Goal: Information Seeking & Learning: Find specific fact

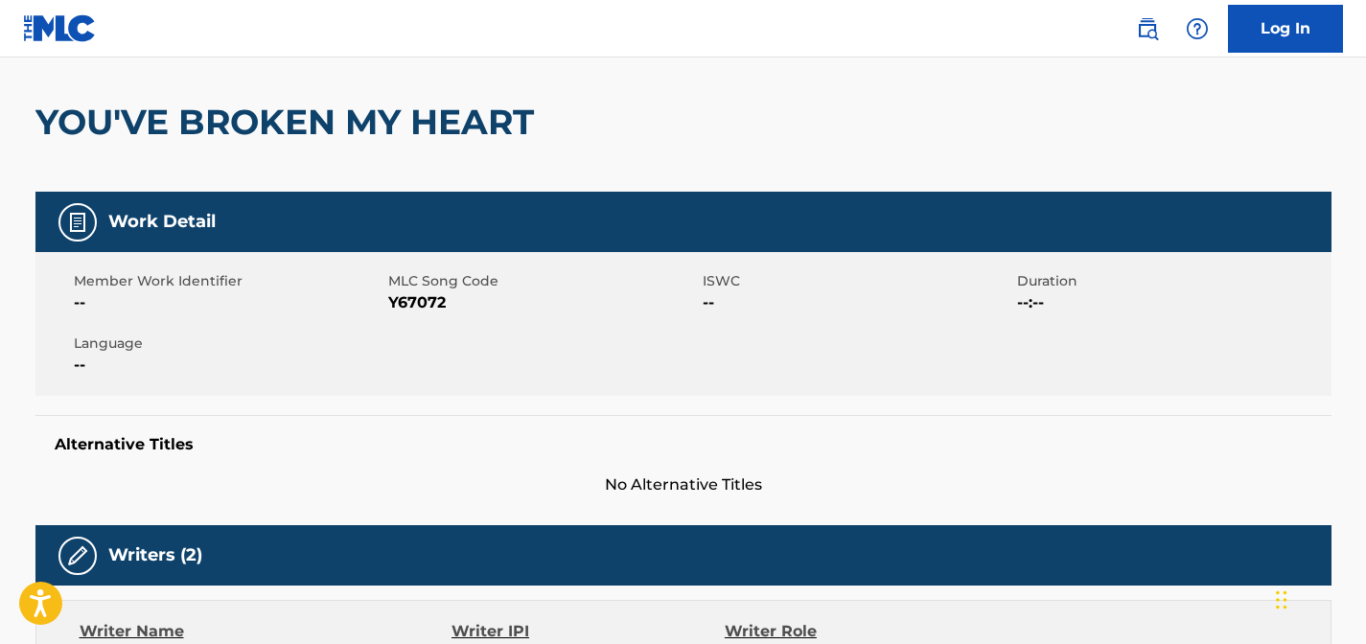
scroll to position [96, 0]
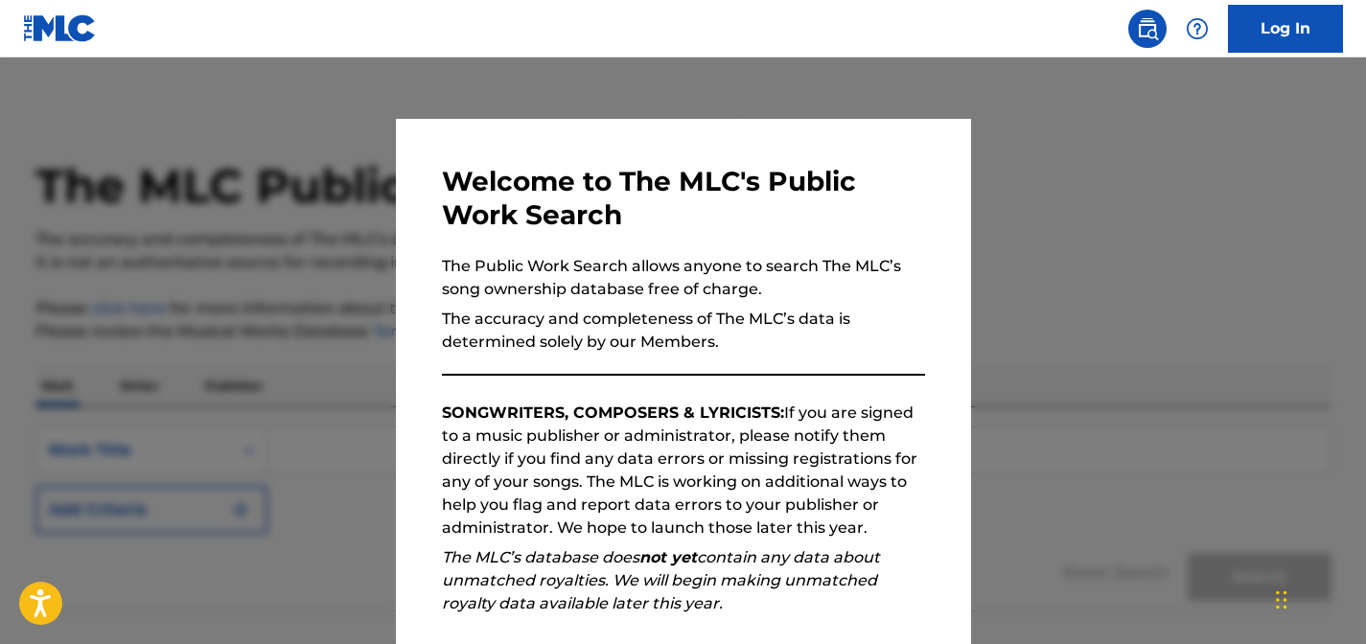
scroll to position [233, 0]
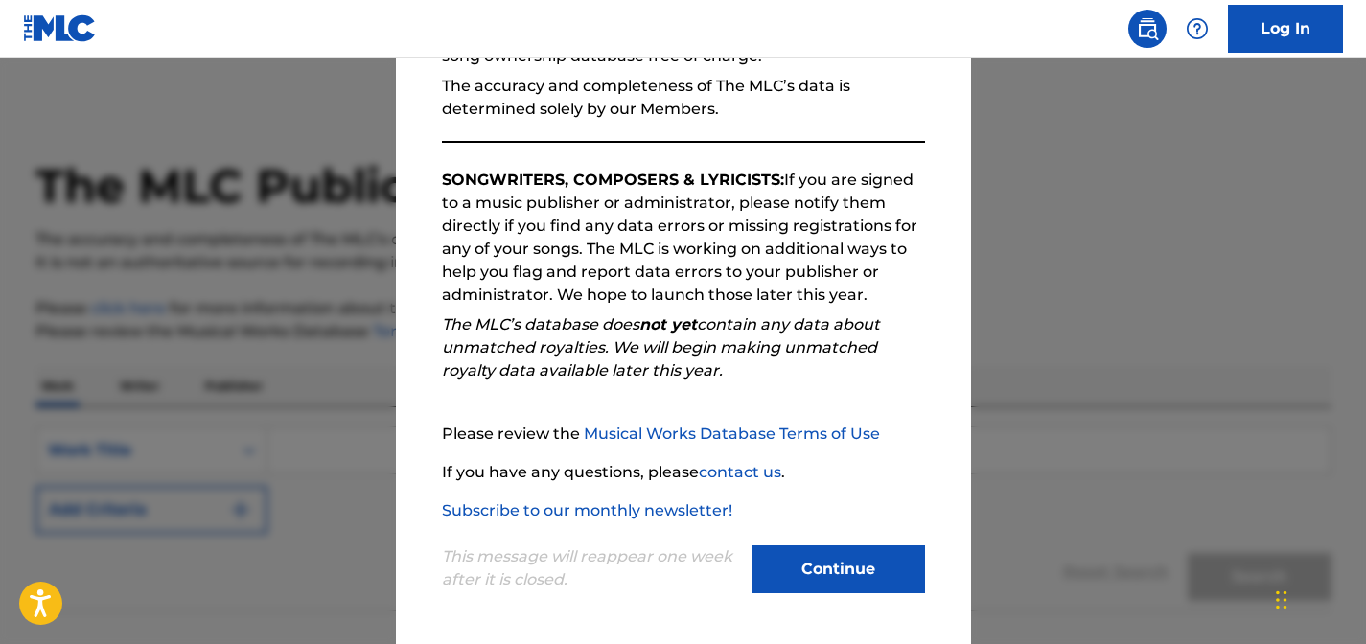
click at [829, 569] on button "Continue" at bounding box center [838, 569] width 173 height 48
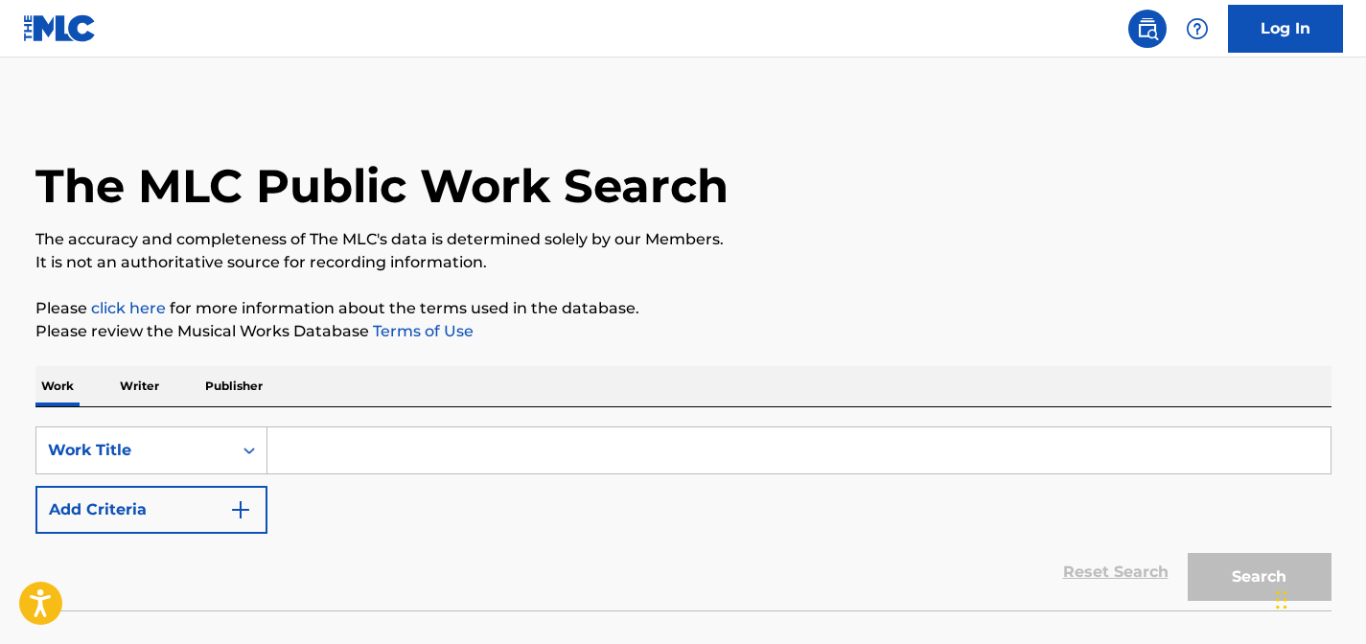
click at [502, 460] on input "Search Form" at bounding box center [798, 450] width 1063 height 46
paste input "Silk Music, Inc. / Reservoir 416 (BMI)"
type input "Silk Music, Inc. / Reservoir 416 (BMI)"
click at [929, 442] on input "Search Form" at bounding box center [798, 450] width 1063 height 46
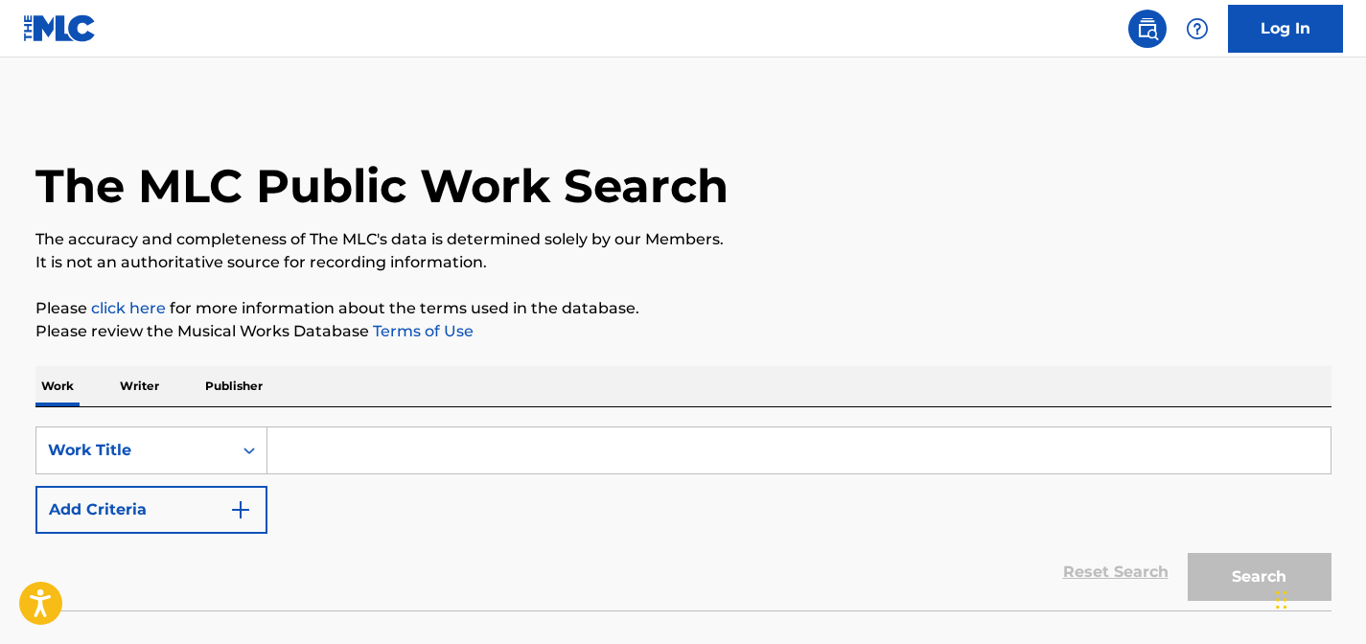
paste input "You Don't Know What You're Doing"
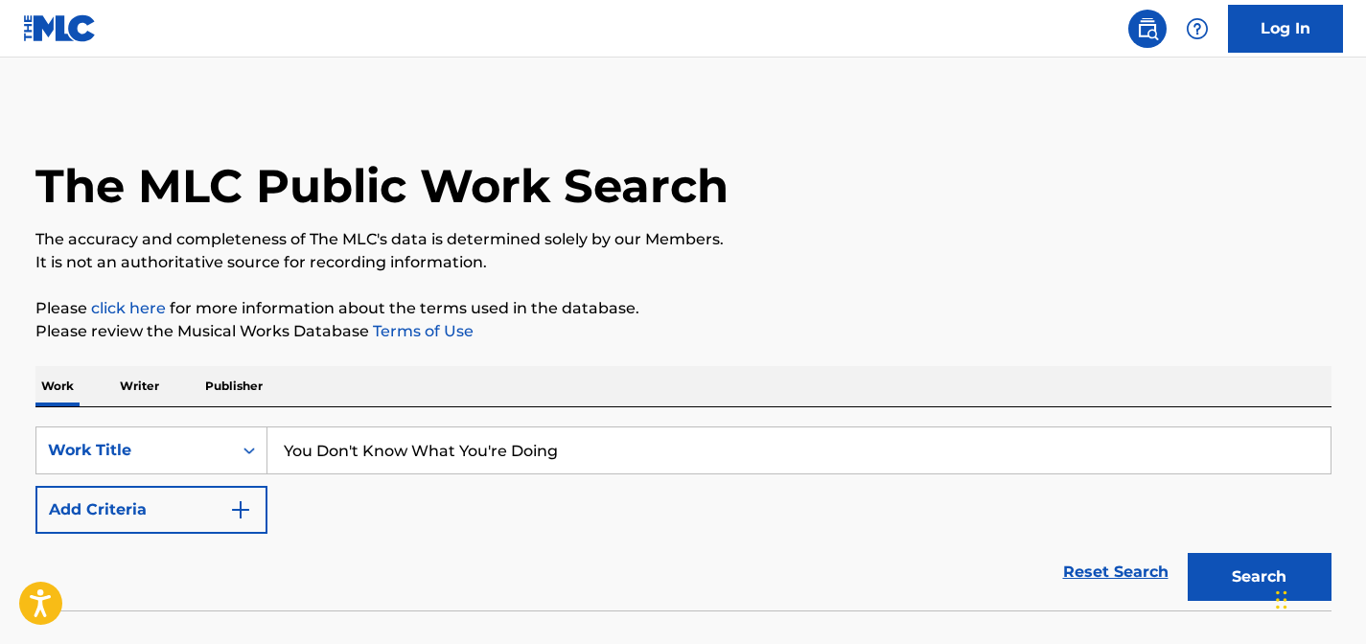
click at [1187, 553] on button "Search" at bounding box center [1259, 577] width 144 height 48
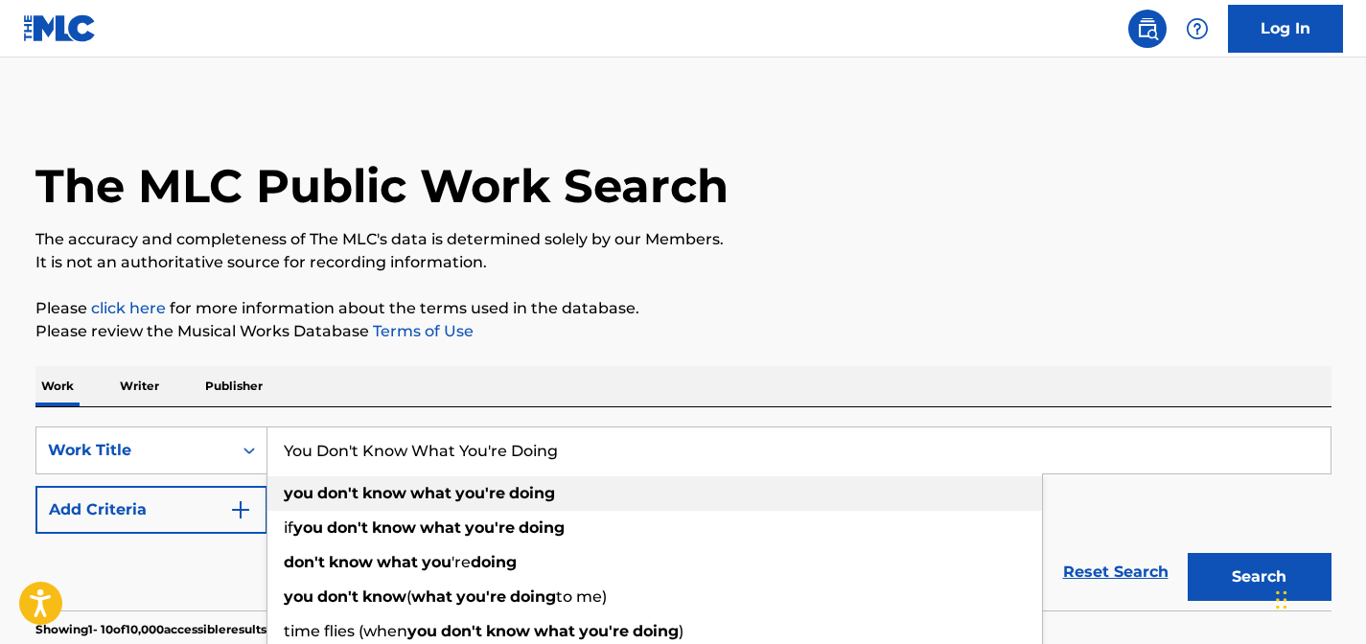
click at [558, 486] on div "you don't know what you're doing" at bounding box center [654, 493] width 774 height 35
type input "you don't know what you're doing"
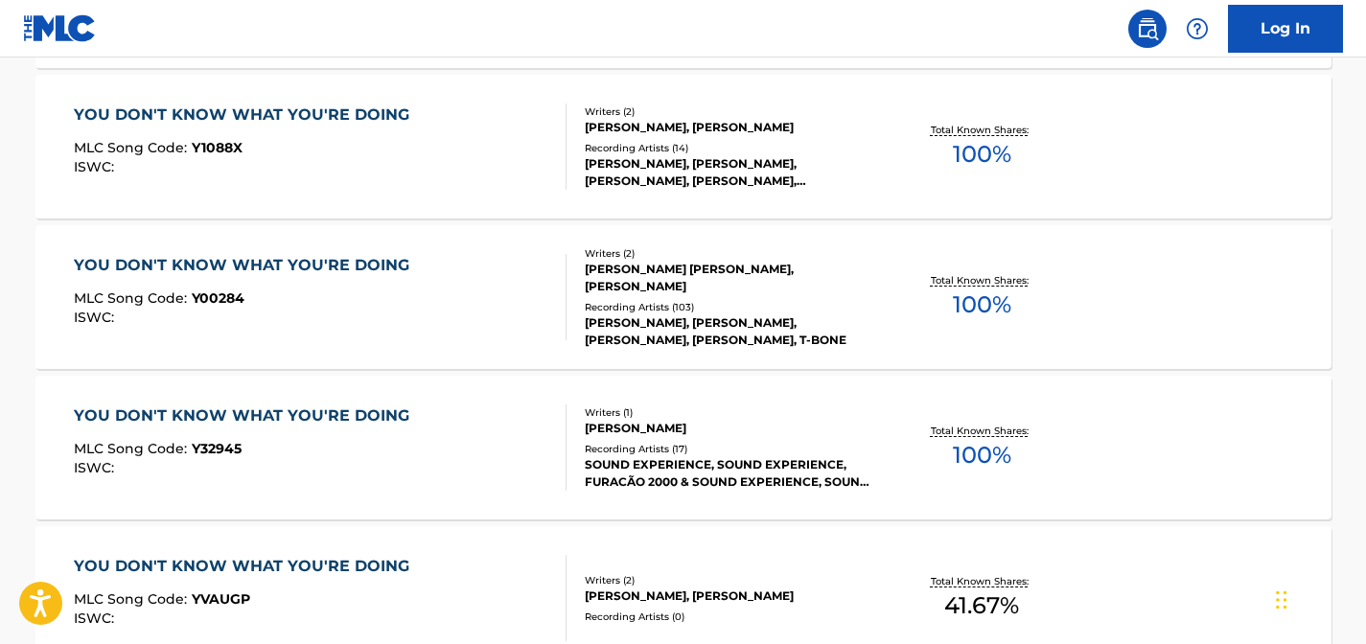
scroll to position [887, 0]
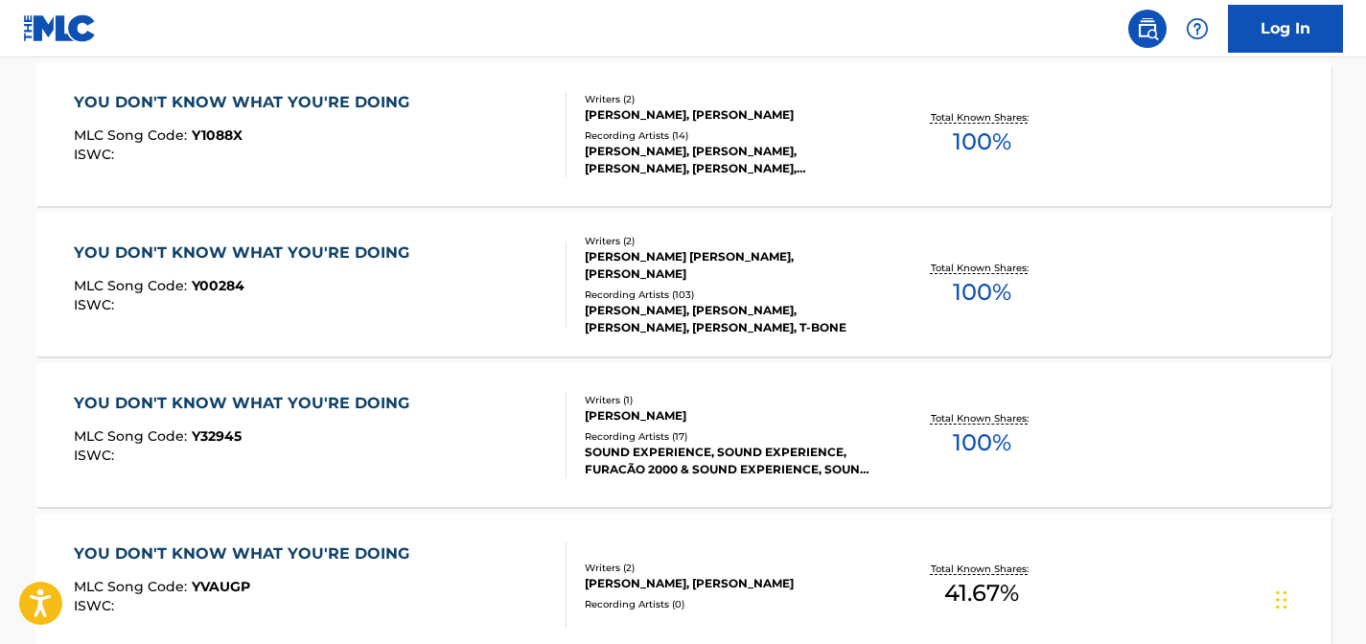
click at [729, 418] on div "[PERSON_NAME]" at bounding box center [729, 415] width 289 height 17
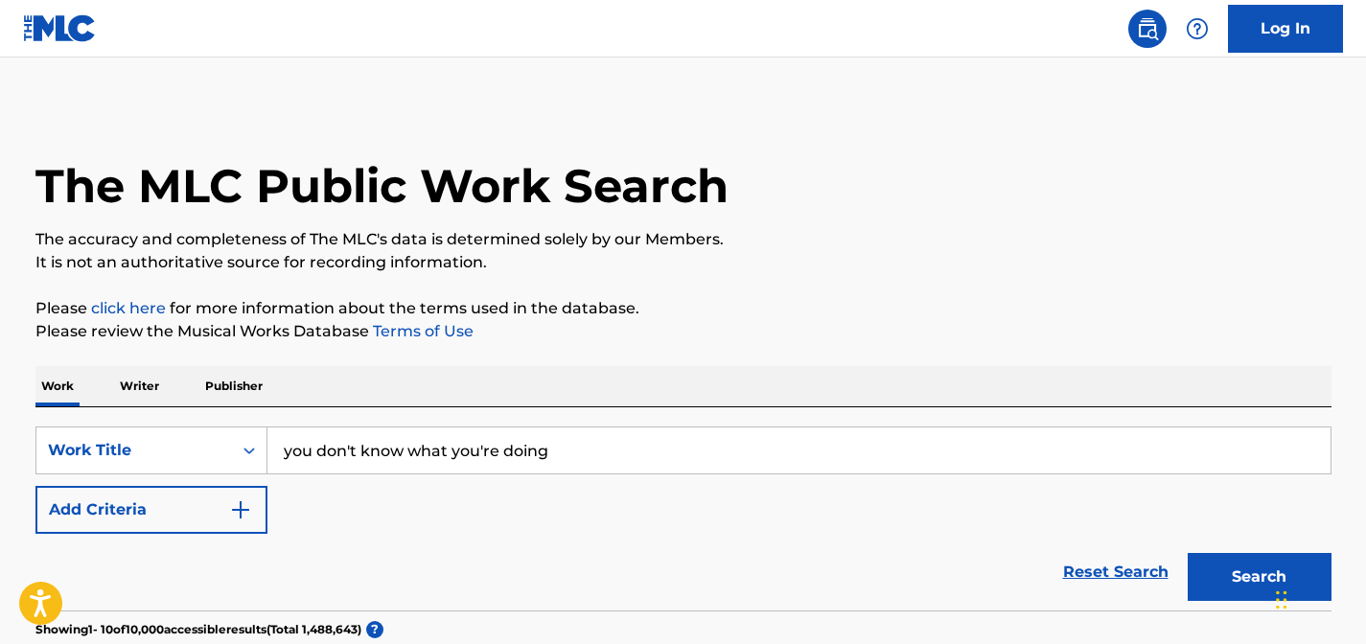
click at [372, 437] on input "you don't know what you're doing" at bounding box center [798, 450] width 1063 height 46
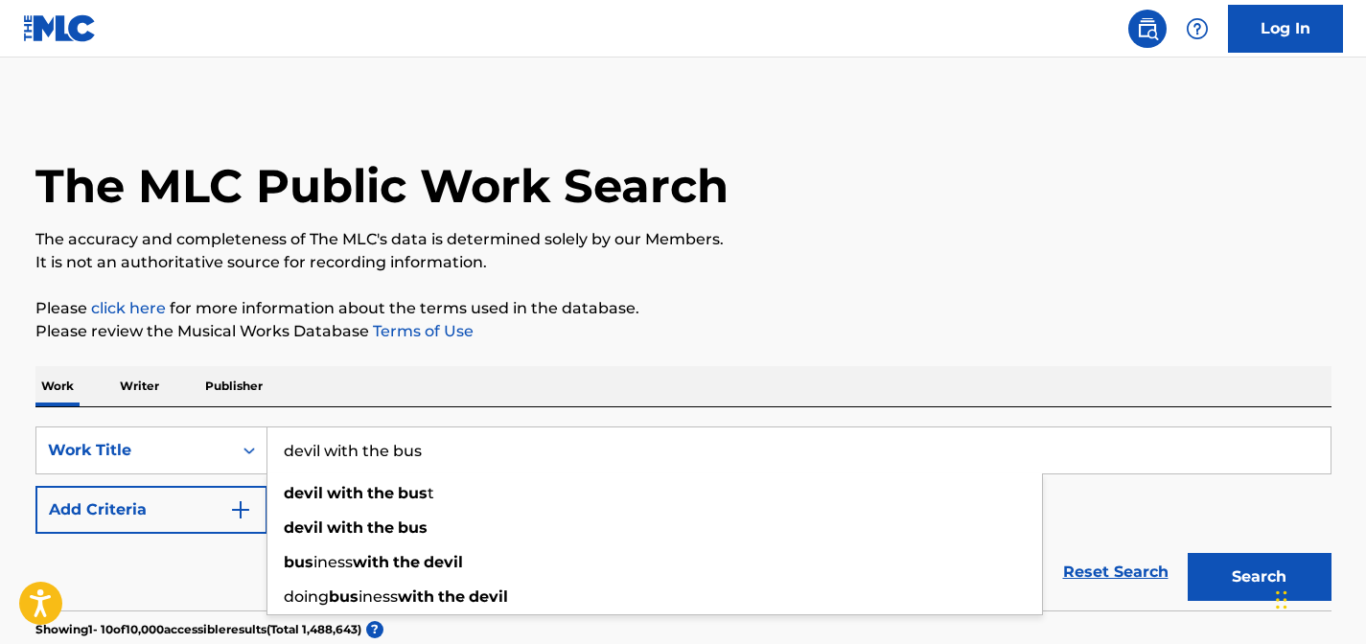
click at [1187, 553] on button "Search" at bounding box center [1259, 577] width 144 height 48
type input "devil with the bust"
click at [1187, 553] on button "Search" at bounding box center [1259, 577] width 144 height 48
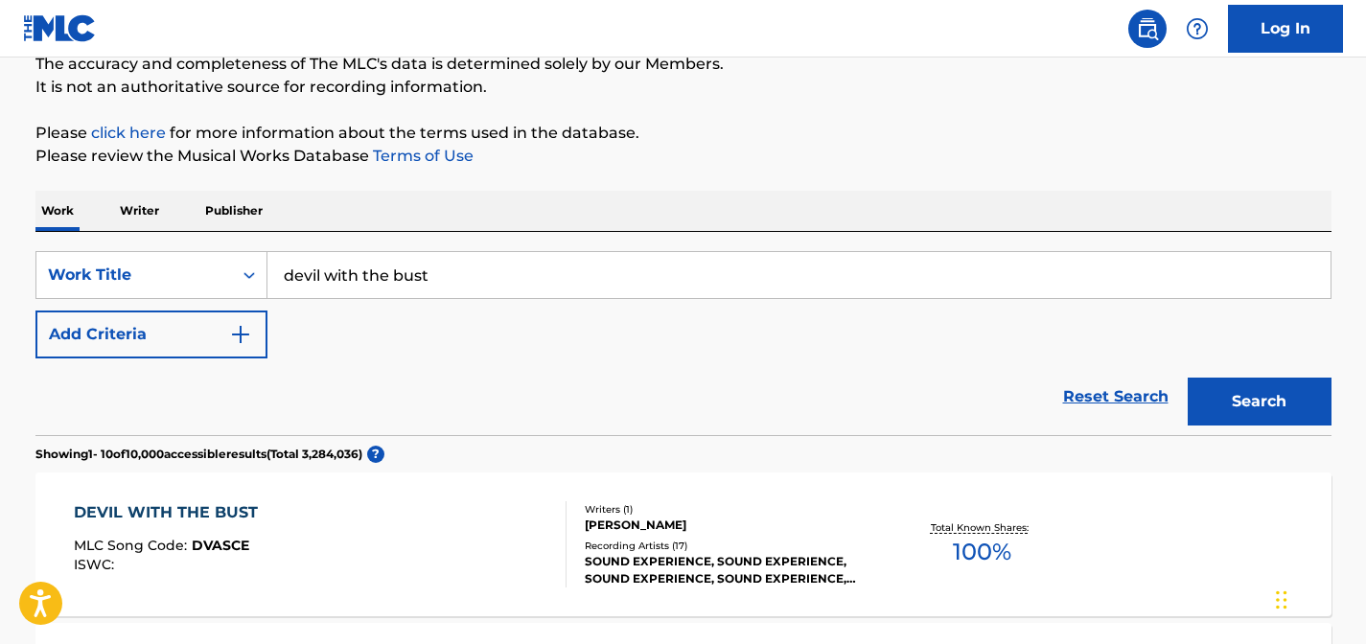
scroll to position [1702, 0]
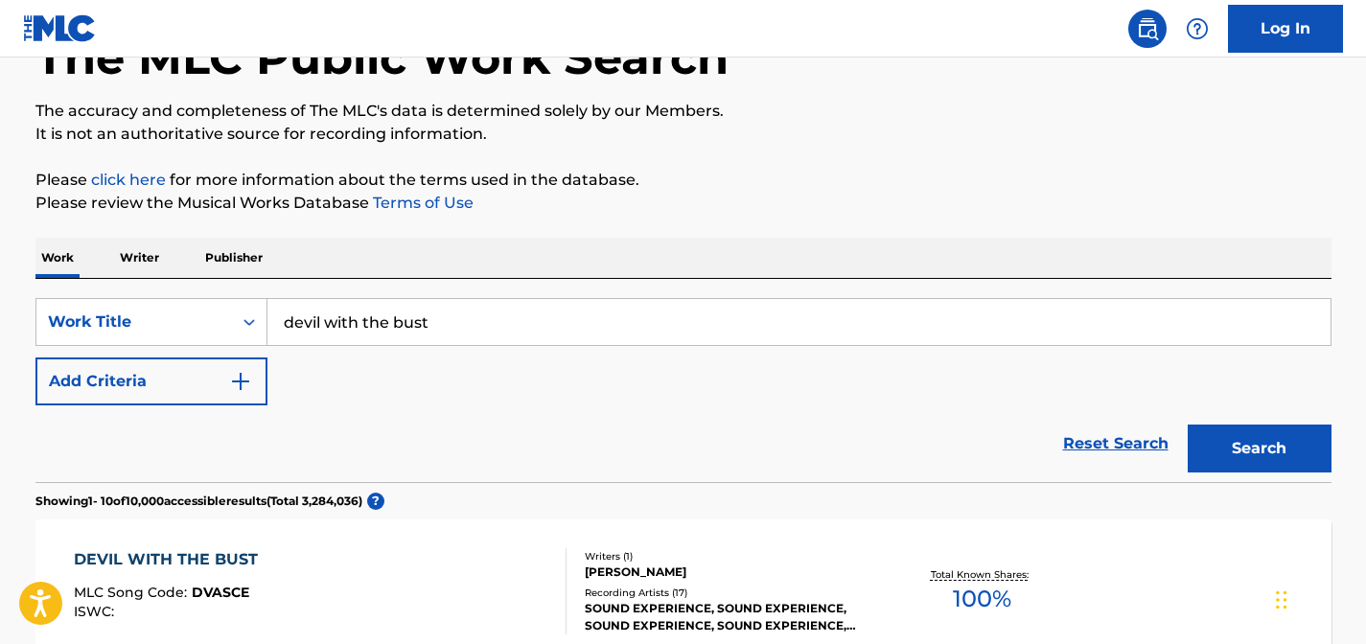
click at [1265, 502] on section "Showing 1 - 10 of 10,000 accessible results (Total 3,284,036 ) ?" at bounding box center [683, 496] width 1296 height 28
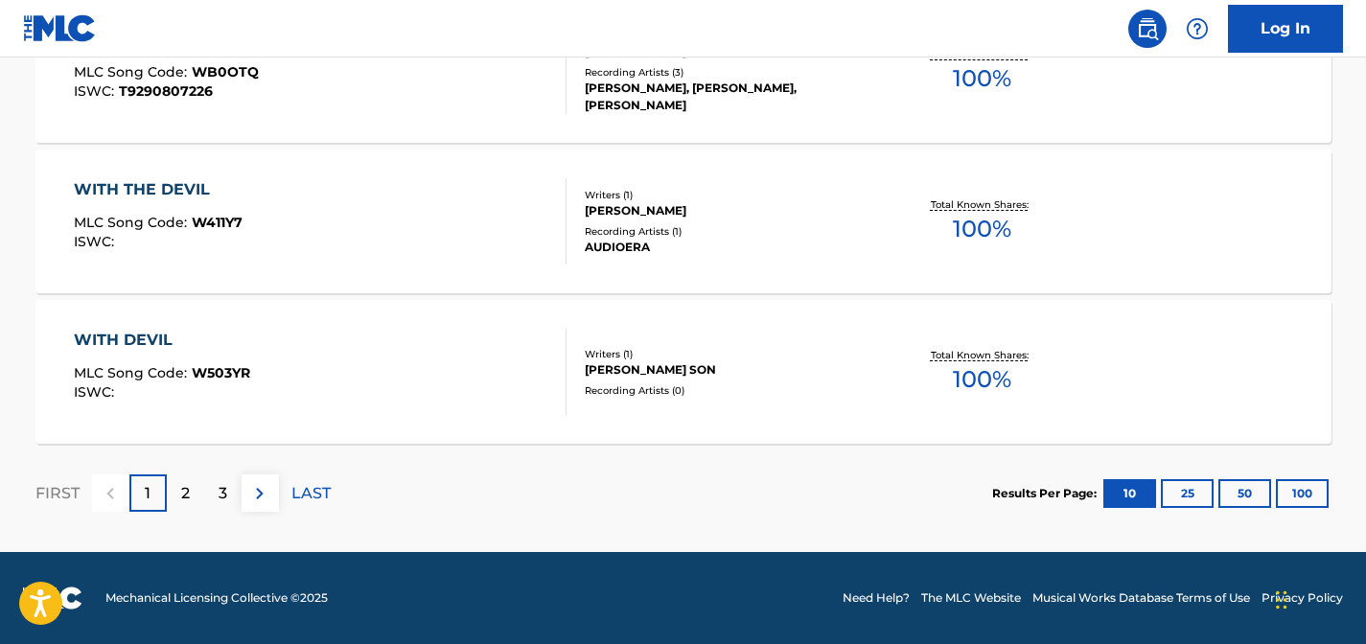
click at [1250, 498] on button "50" at bounding box center [1244, 493] width 53 height 29
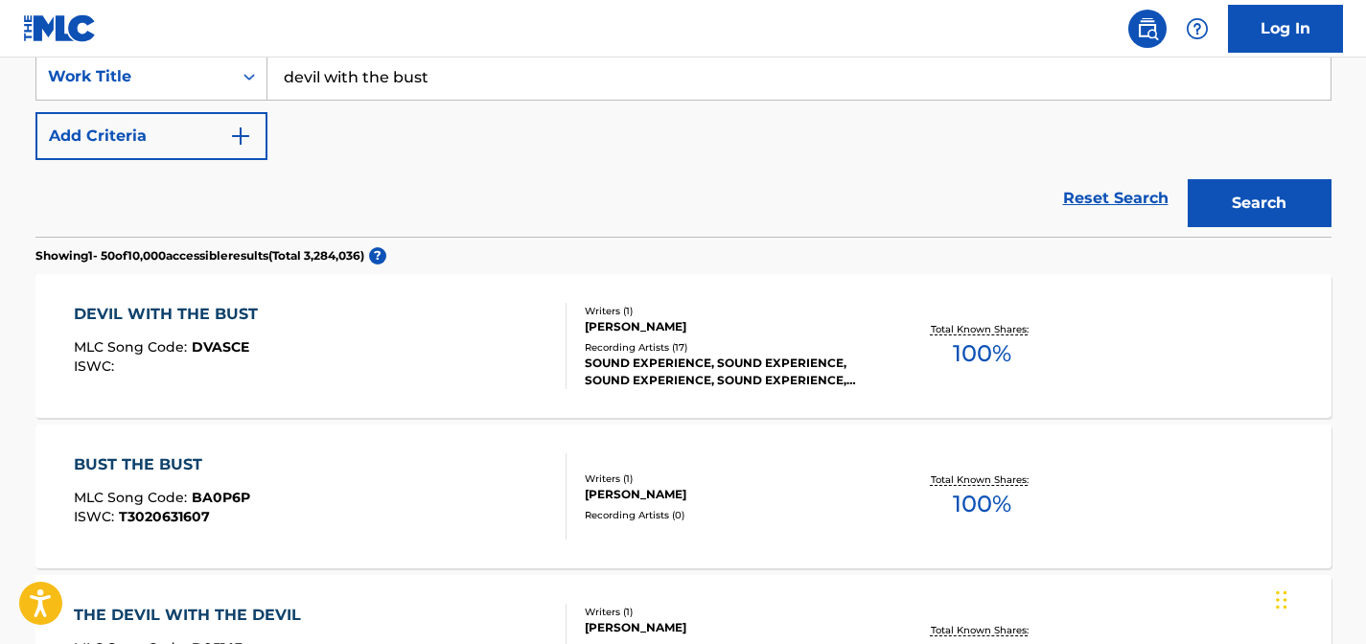
scroll to position [376, 0]
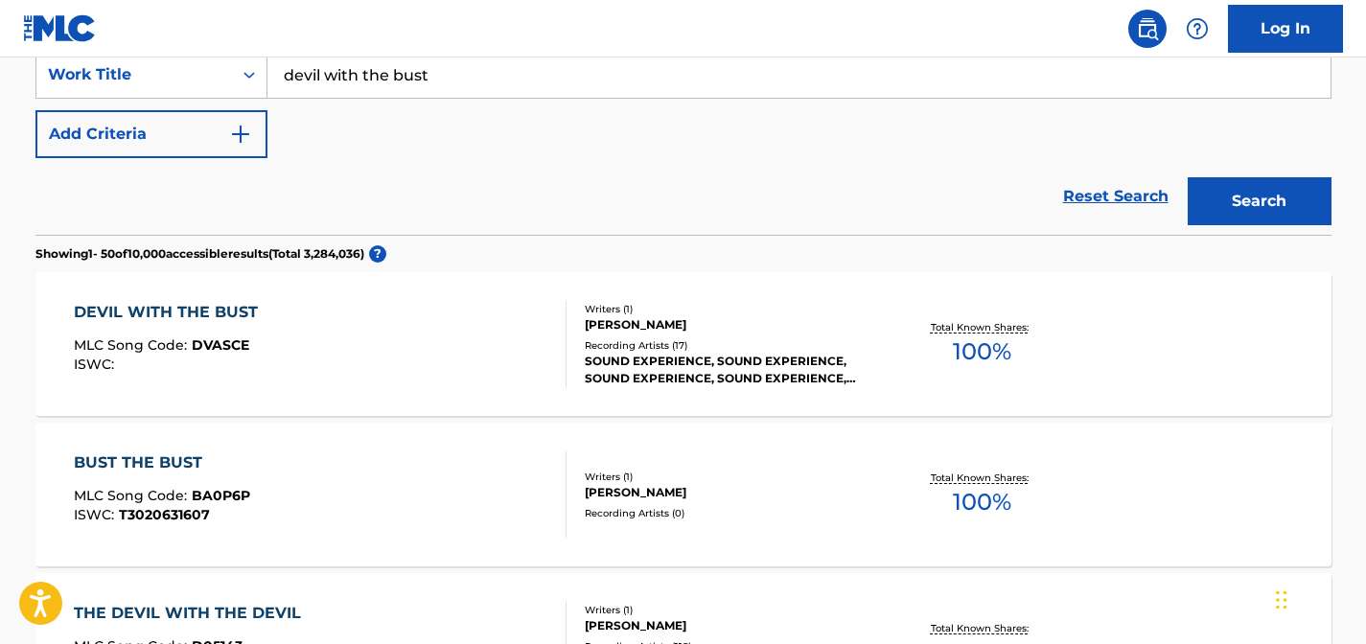
click at [847, 288] on div "DEVIL WITH THE BUST MLC Song Code : DVASCE ISWC : Writers ( 1 ) STAN WATSON Rec…" at bounding box center [683, 344] width 1296 height 144
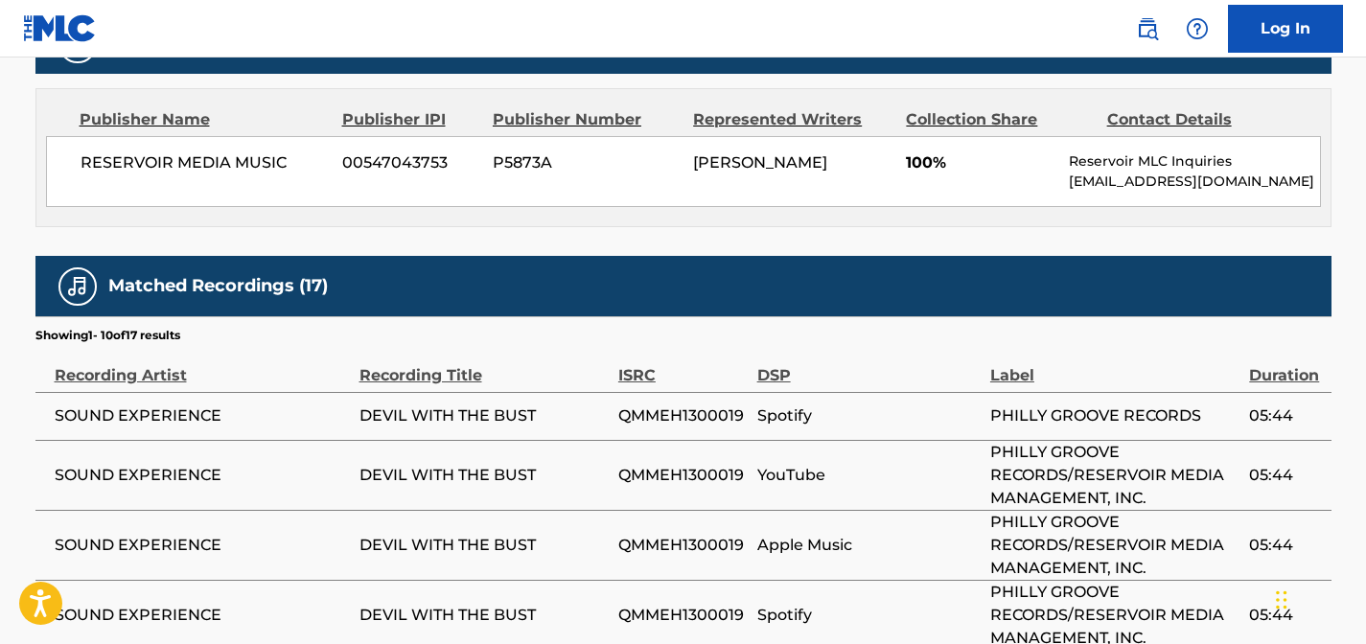
scroll to position [821, 0]
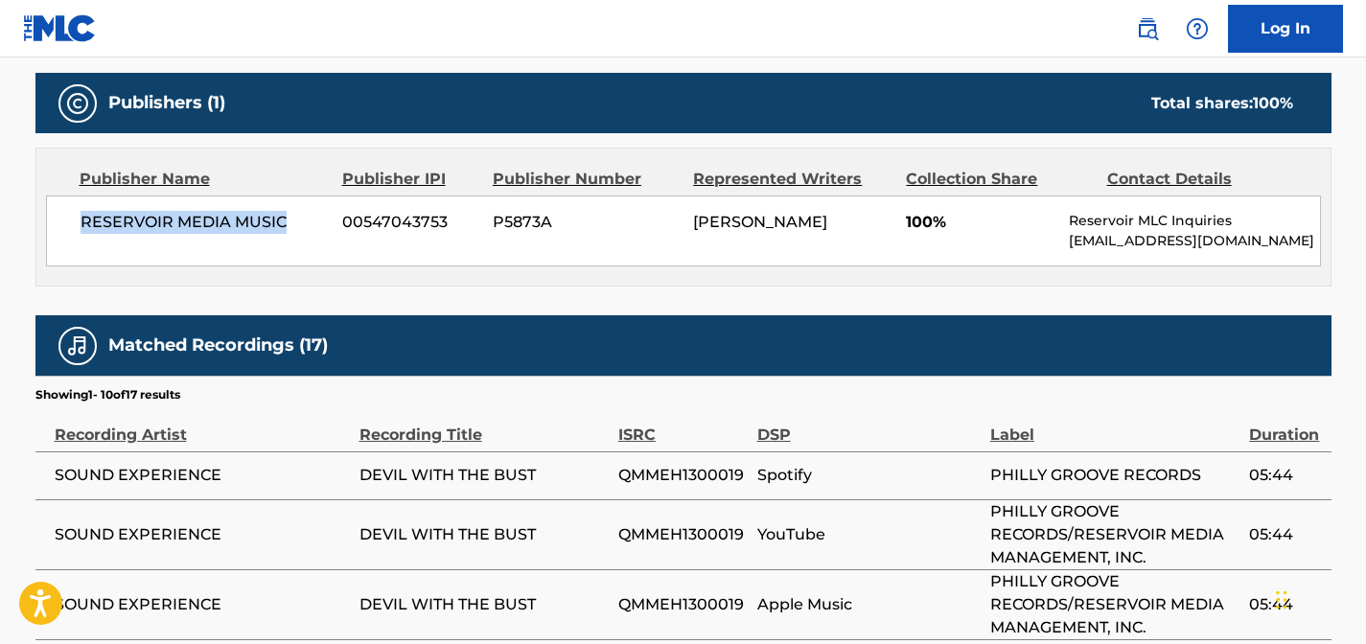
drag, startPoint x: 289, startPoint y: 221, endPoint x: 60, endPoint y: 216, distance: 229.1
click at [61, 217] on div "RESERVOIR MEDIA MUSIC 00547043753 P5873A STAN WATSON 100% Reservoir MLC Inquiri…" at bounding box center [683, 231] width 1275 height 71
copy span "RESERVOIR MEDIA MUSIC"
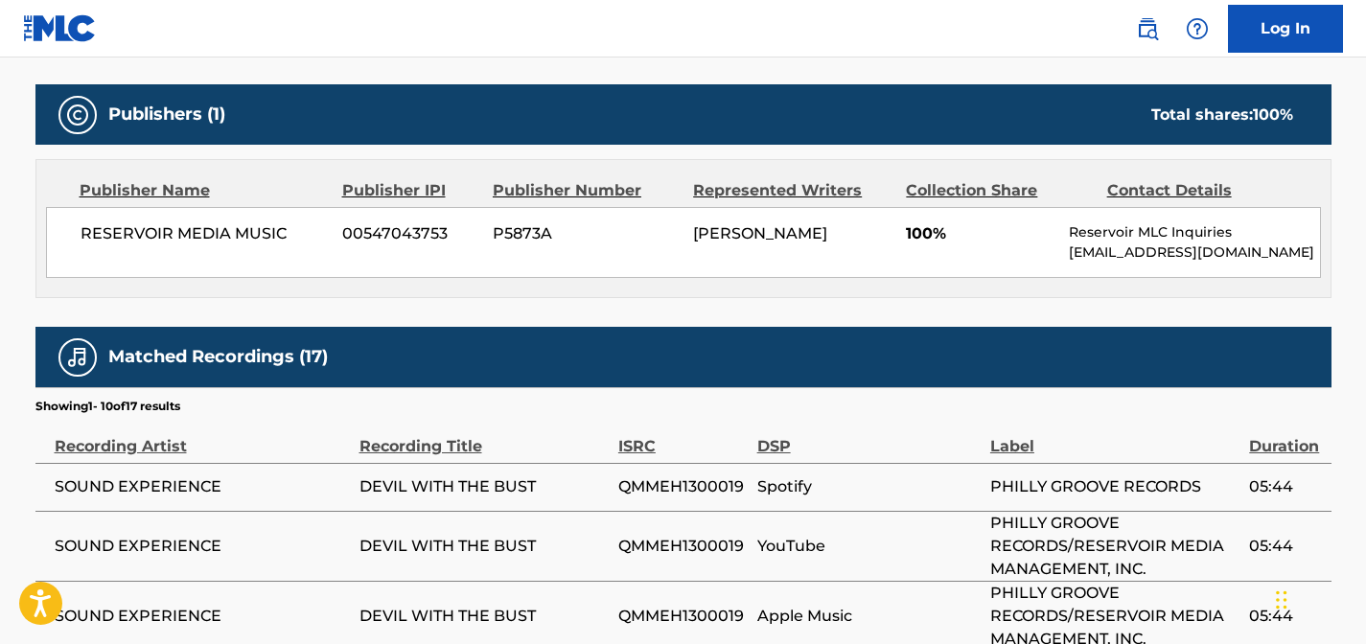
click at [258, 307] on div "Work Detail Member Work Identifier -- MLC Song Code DVASCE ISWC -- Duration --:…" at bounding box center [683, 326] width 1296 height 1590
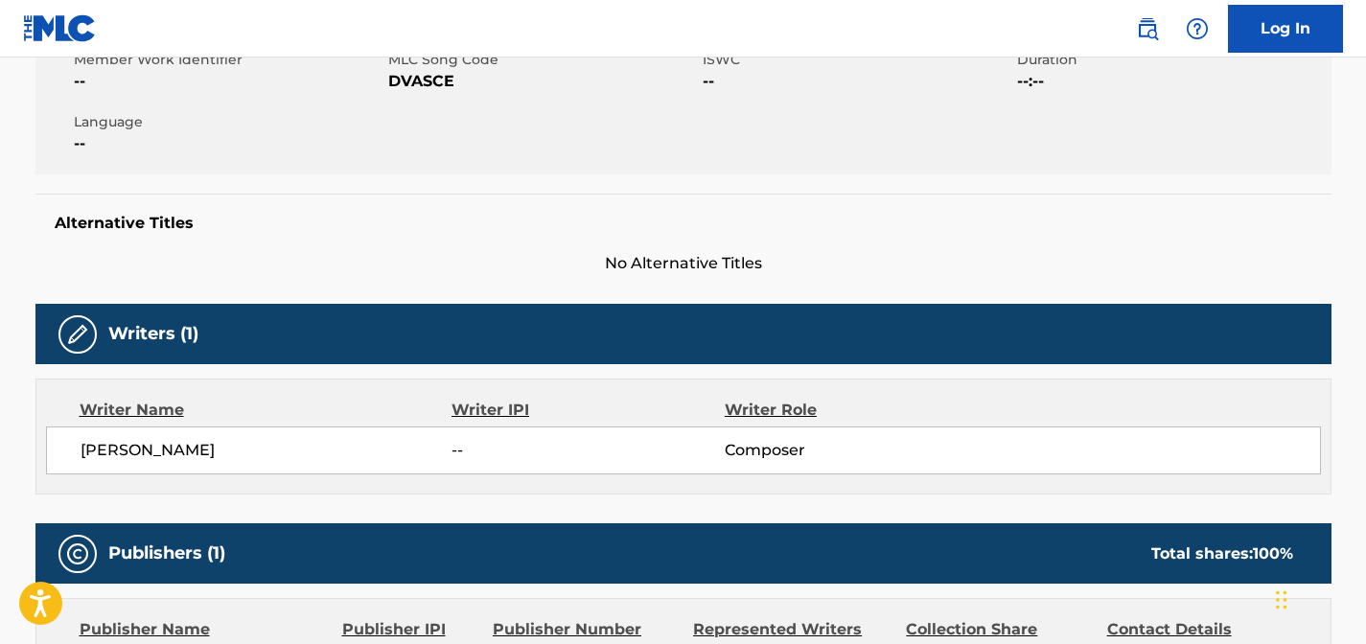
scroll to position [0, 0]
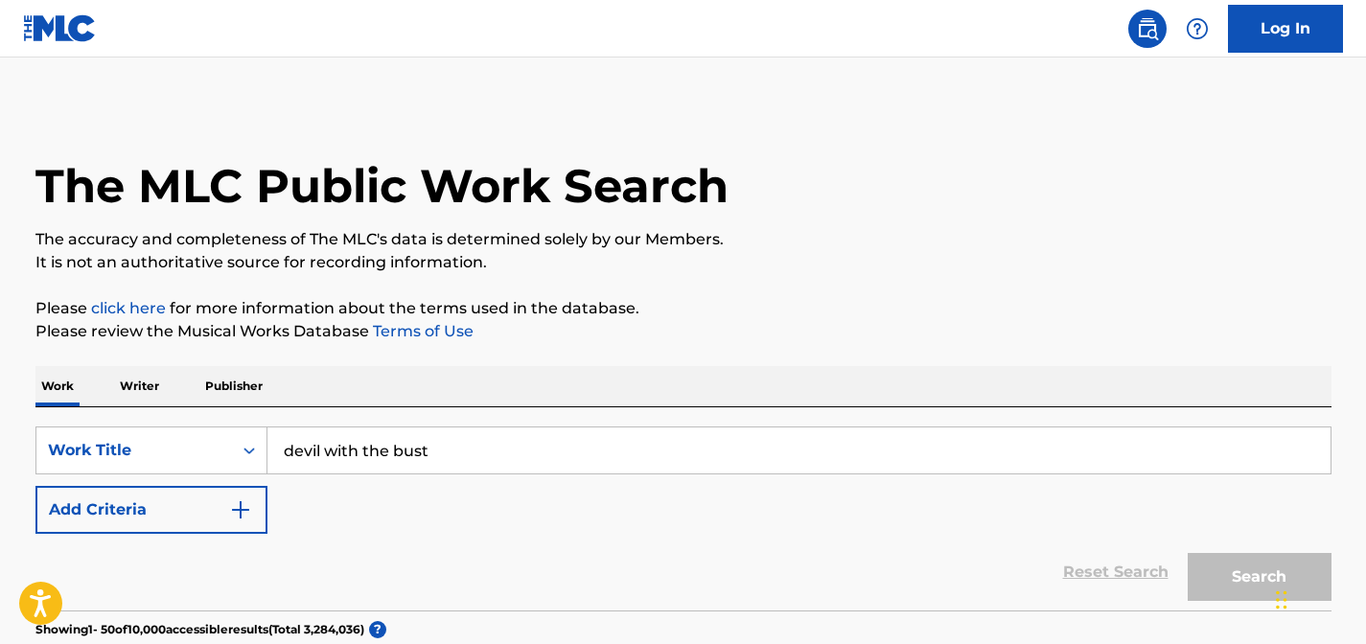
scroll to position [376, 0]
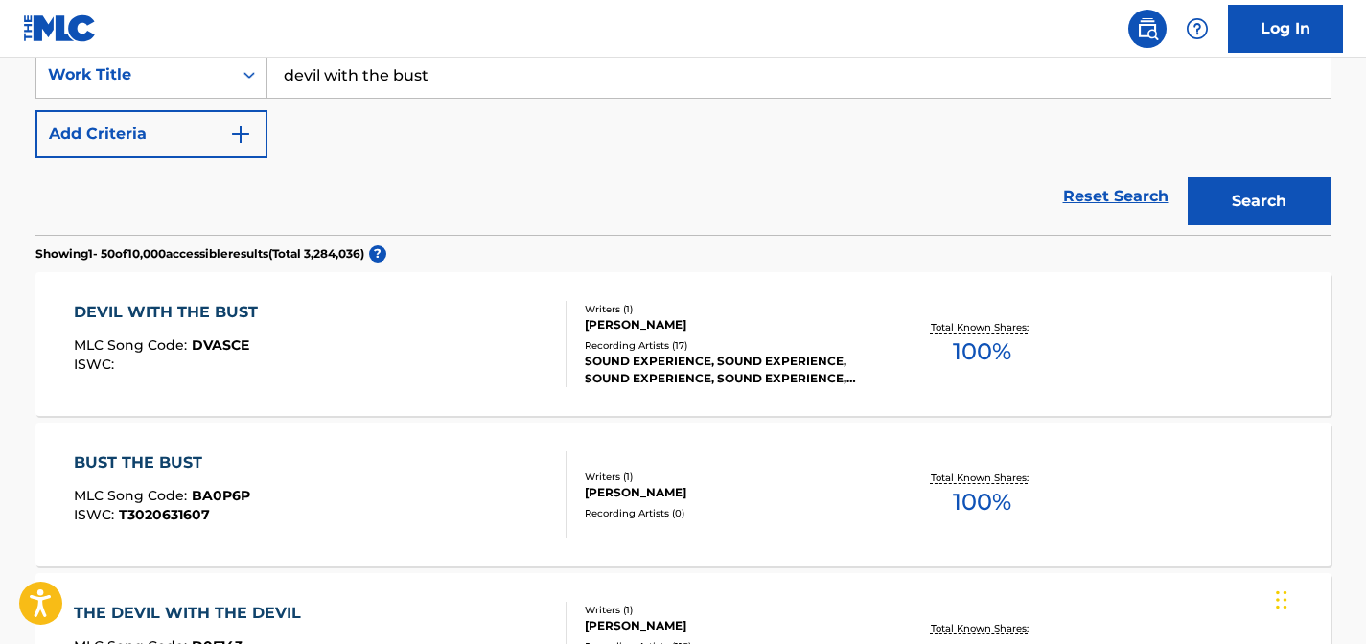
click at [478, 81] on input "devil with the bust" at bounding box center [798, 75] width 1063 height 46
type input "J.P. Walk"
click at [1187, 177] on button "Search" at bounding box center [1259, 201] width 144 height 48
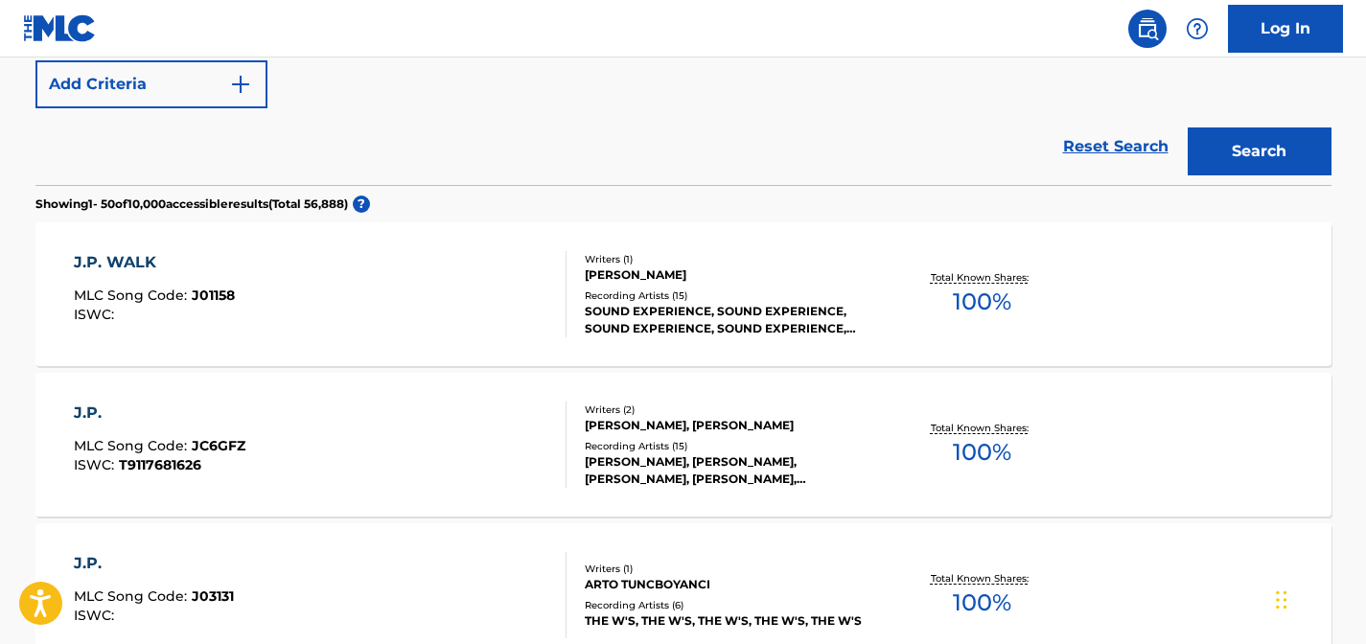
scroll to position [426, 0]
click at [706, 305] on div "SOUND EXPERIENCE, SOUND EXPERIENCE, SOUND EXPERIENCE, SOUND EXPERIENCE, SOUND E…" at bounding box center [729, 319] width 289 height 35
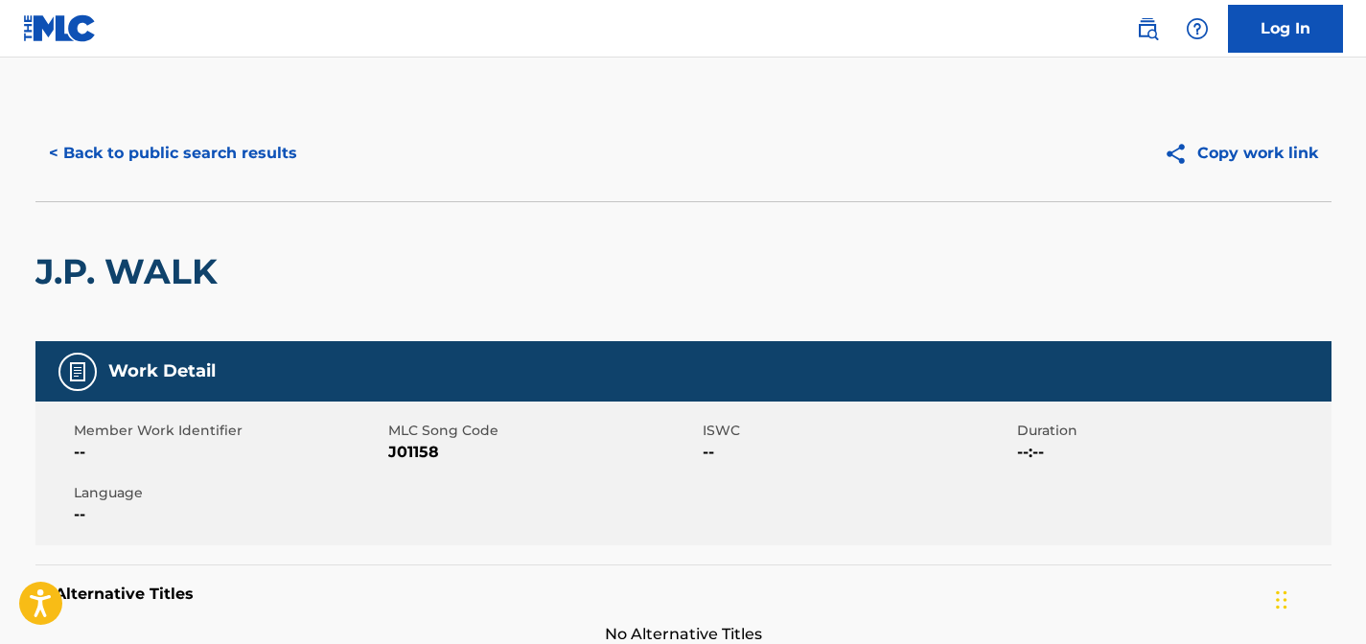
click at [208, 153] on button "< Back to public search results" at bounding box center [172, 153] width 275 height 48
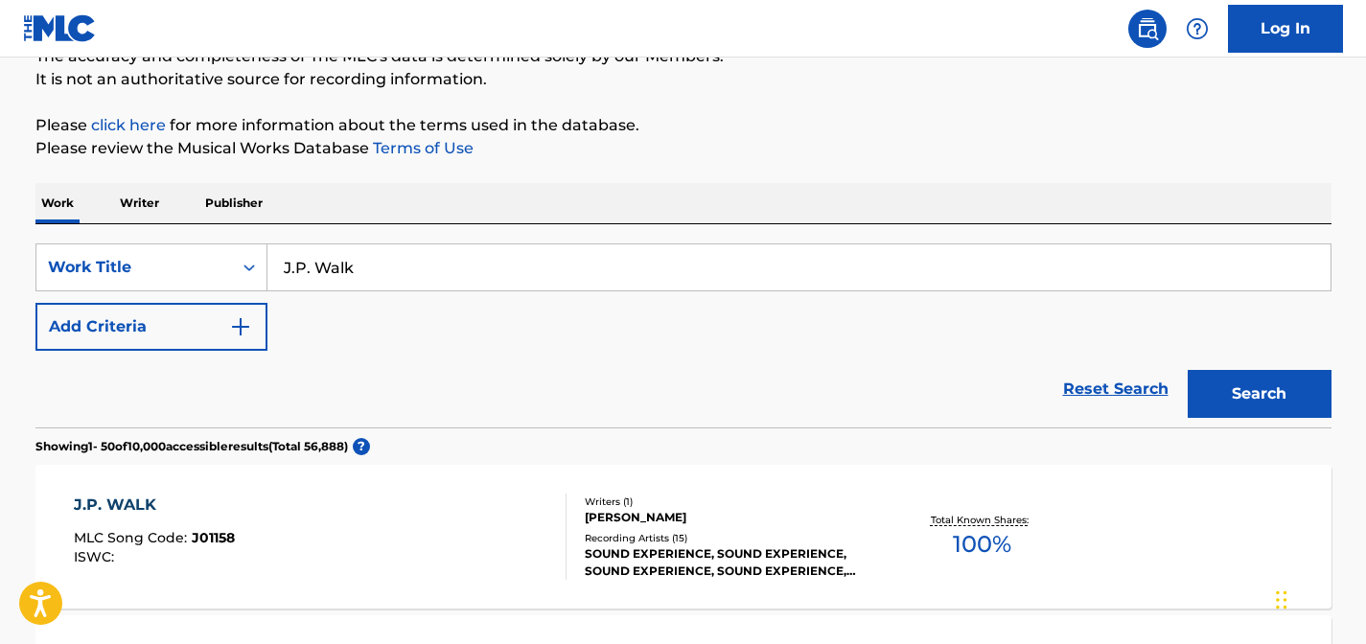
scroll to position [200, 0]
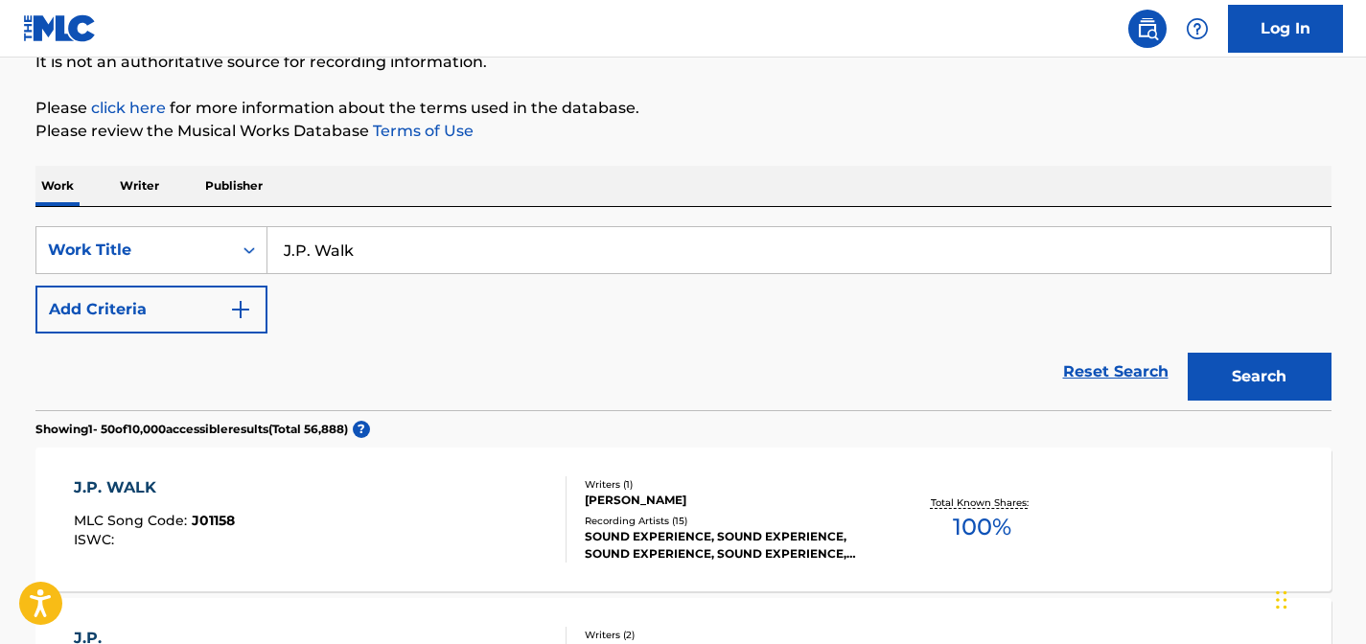
click at [332, 259] on input "J.P. Walk" at bounding box center [798, 250] width 1063 height 46
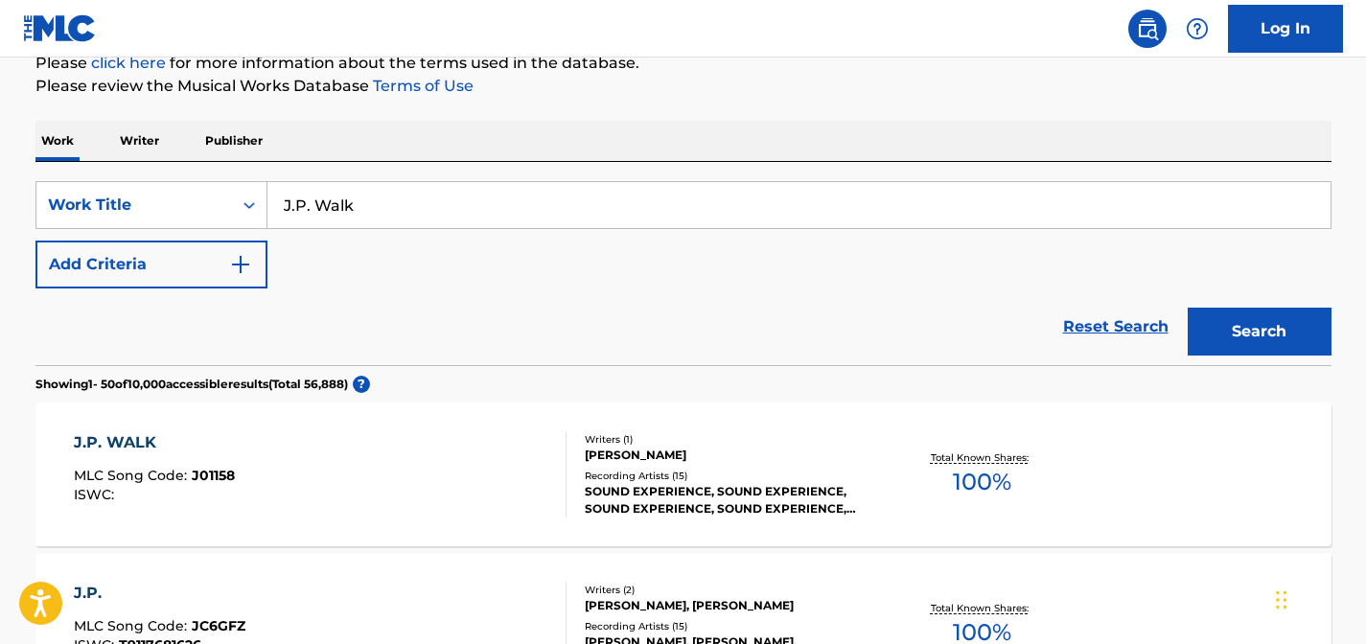
click at [834, 452] on div "JOE JEFFERSON" at bounding box center [729, 455] width 289 height 17
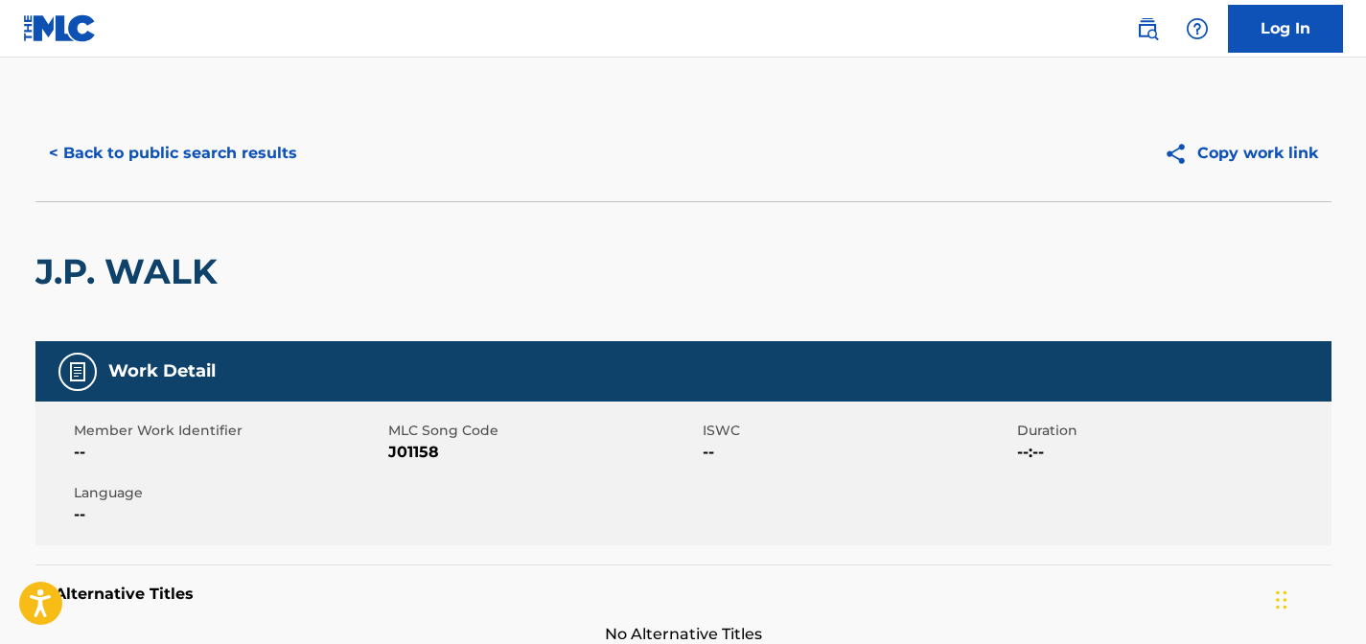
click at [243, 163] on button "< Back to public search results" at bounding box center [172, 153] width 275 height 48
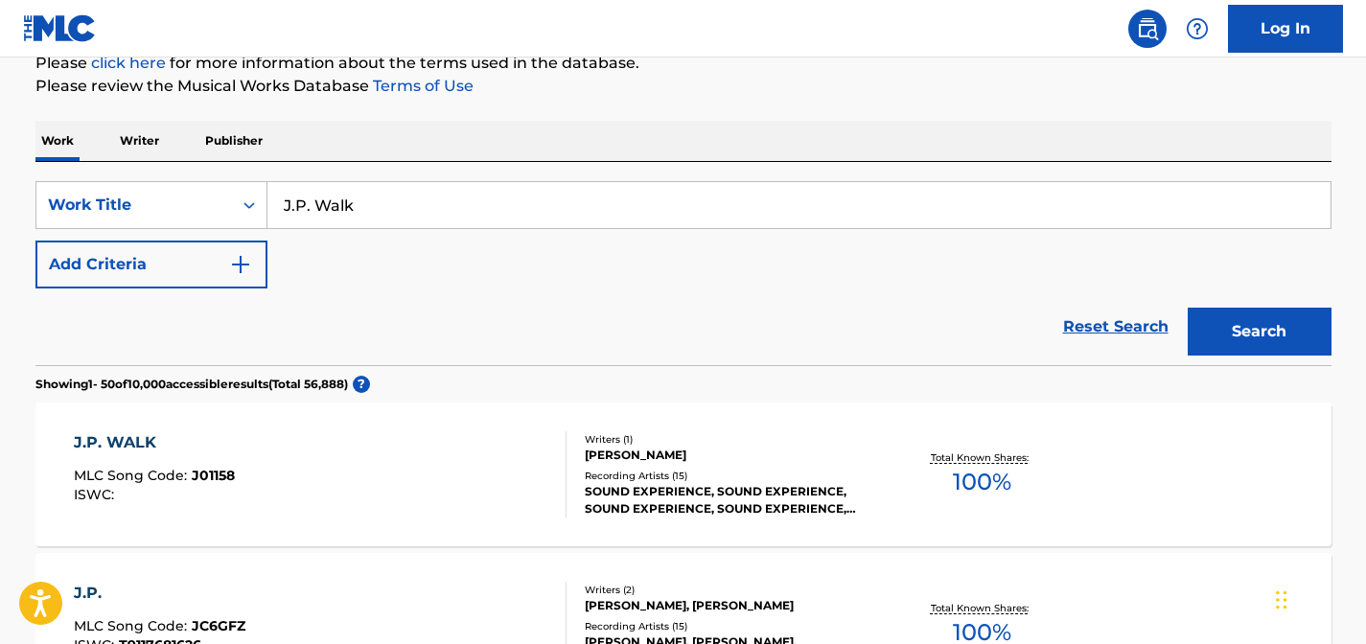
click at [349, 186] on input "J.P. Walk" at bounding box center [798, 205] width 1063 height 46
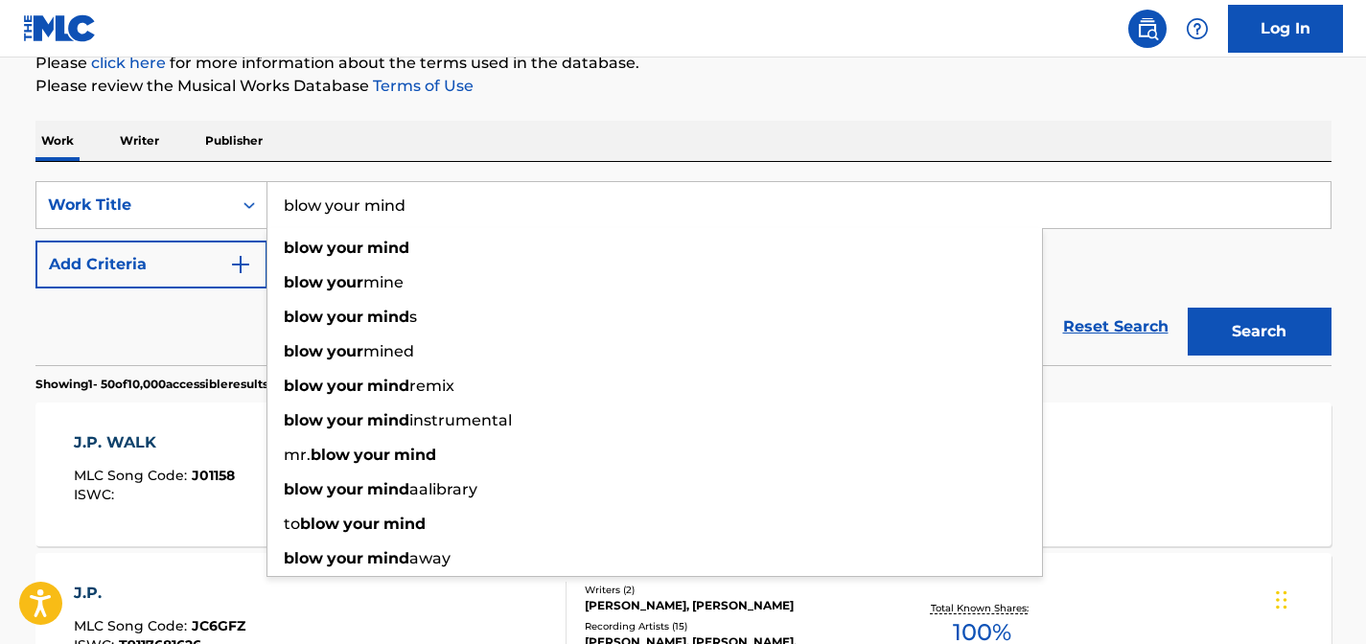
click at [1187, 308] on button "Search" at bounding box center [1259, 332] width 144 height 48
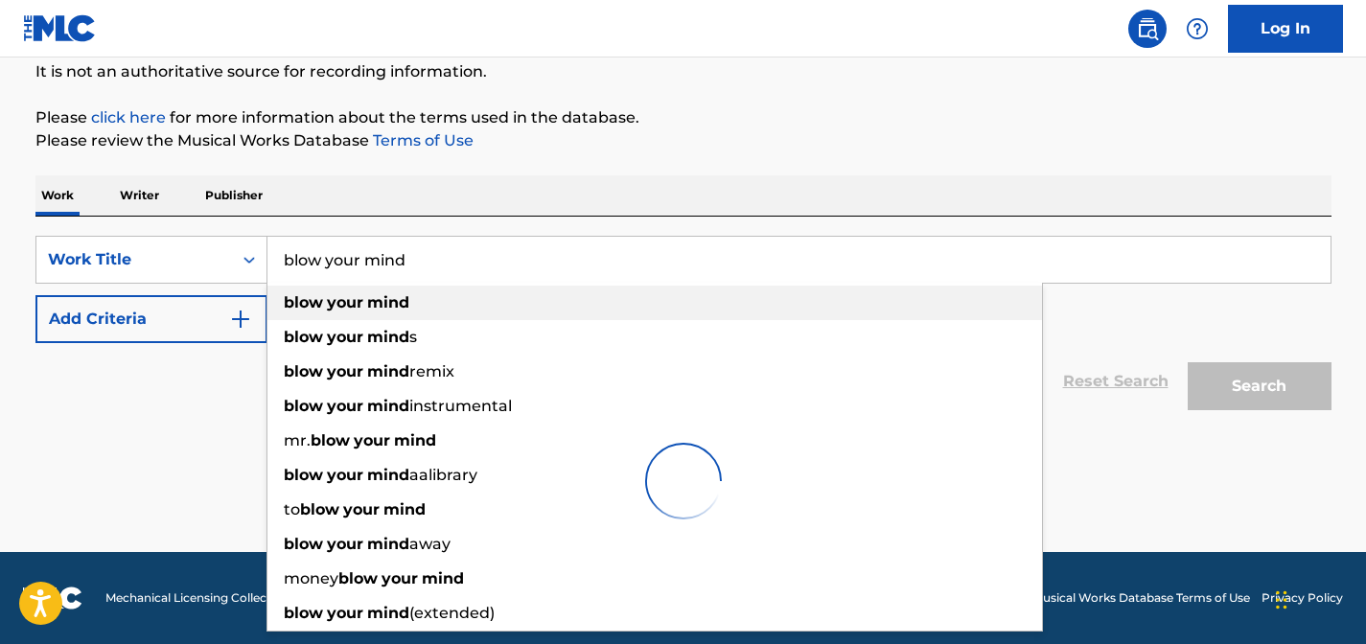
click at [696, 296] on div "blow your mind" at bounding box center [654, 303] width 774 height 35
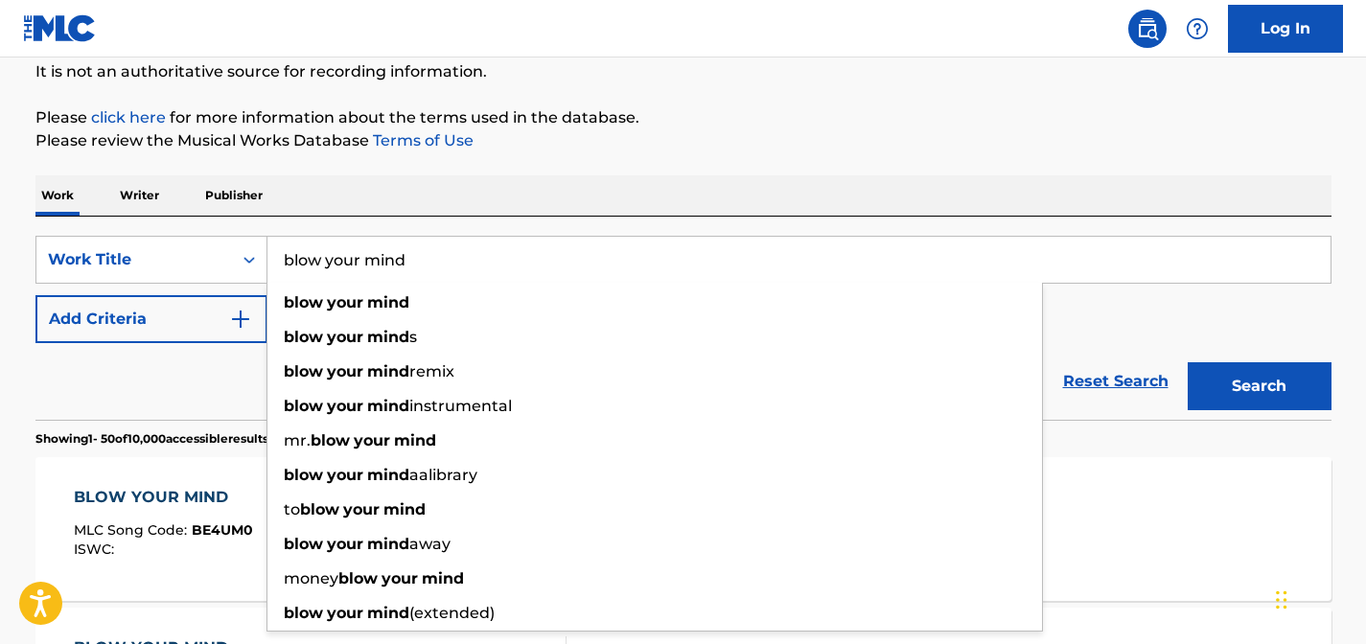
click at [773, 255] on input "blow your mind" at bounding box center [798, 260] width 1063 height 46
click at [819, 219] on div "SearchWithCriteriafdcc74af-c0ff-4a86-a6b4-7db05bc241d6 Work Title blow your min…" at bounding box center [683, 318] width 1296 height 203
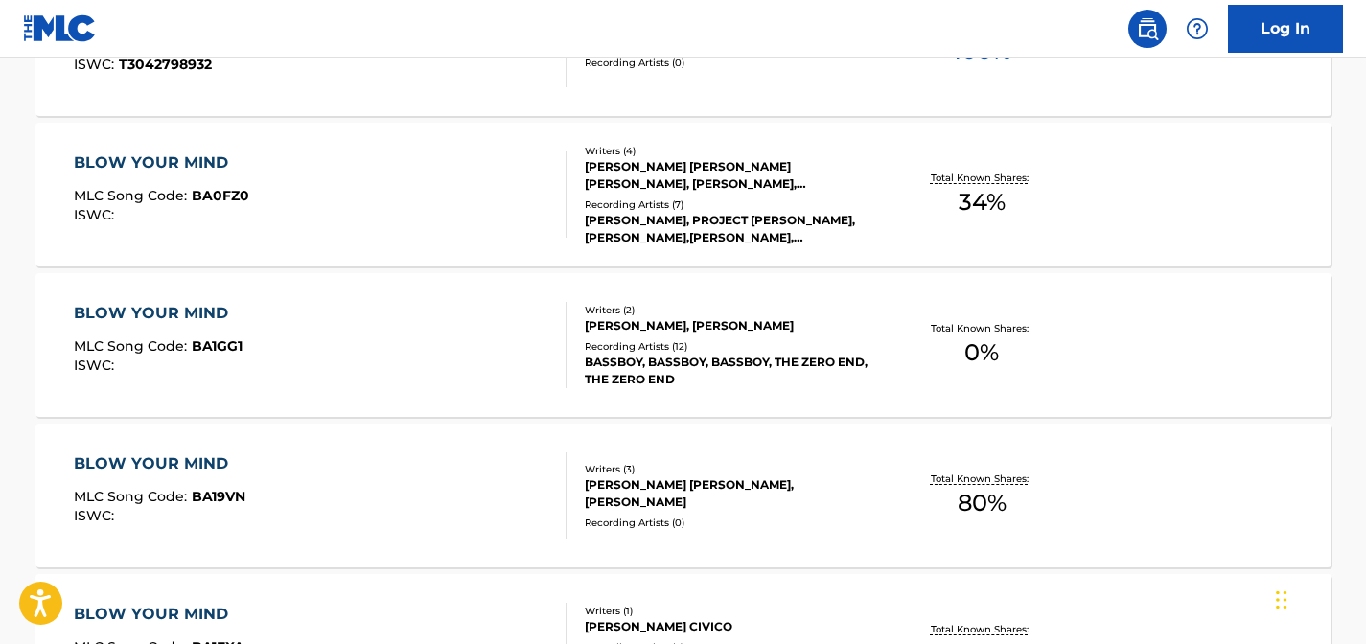
scroll to position [7721, 0]
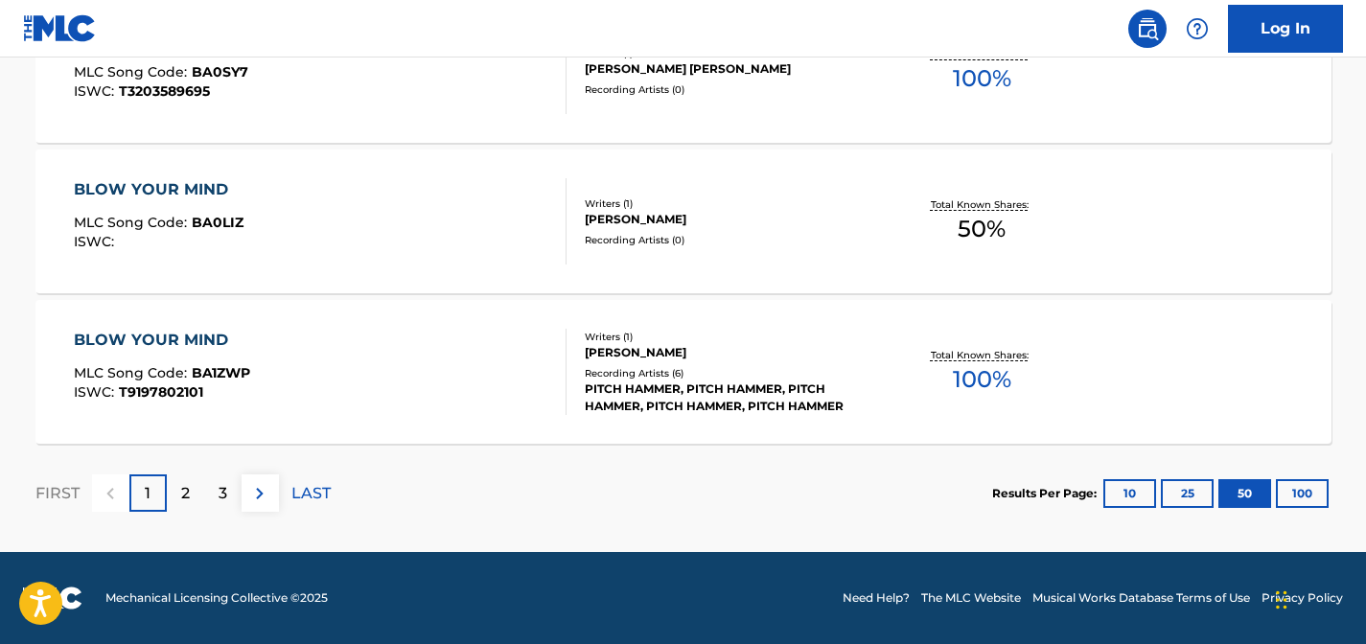
click at [1294, 495] on button "100" at bounding box center [1302, 493] width 53 height 29
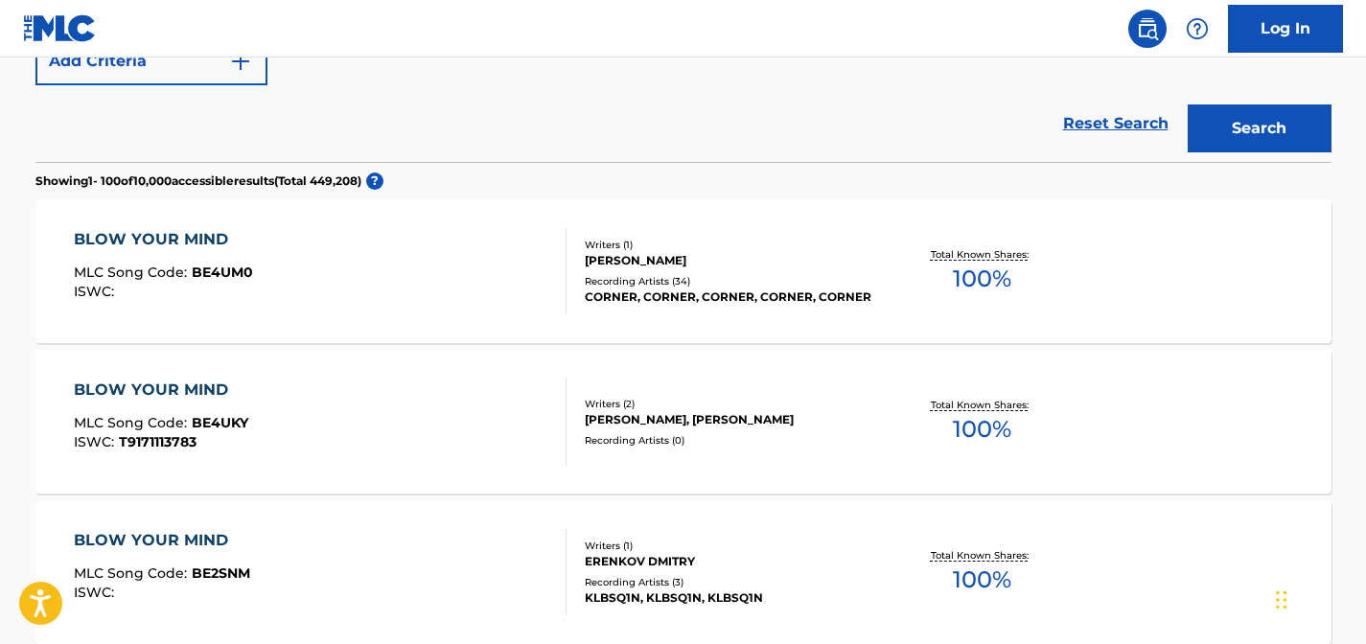
scroll to position [0, 0]
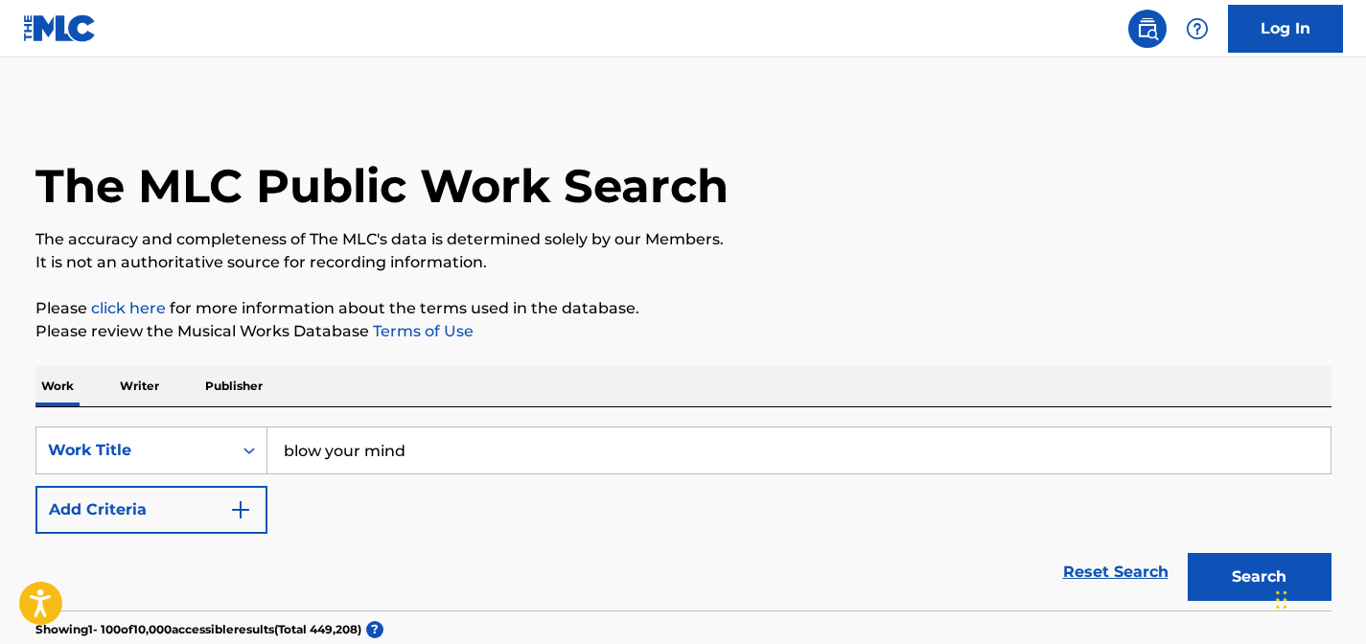
click at [509, 465] on input "blow your mind" at bounding box center [798, 450] width 1063 height 46
click at [509, 466] on input "blow your mind" at bounding box center [798, 450] width 1063 height 46
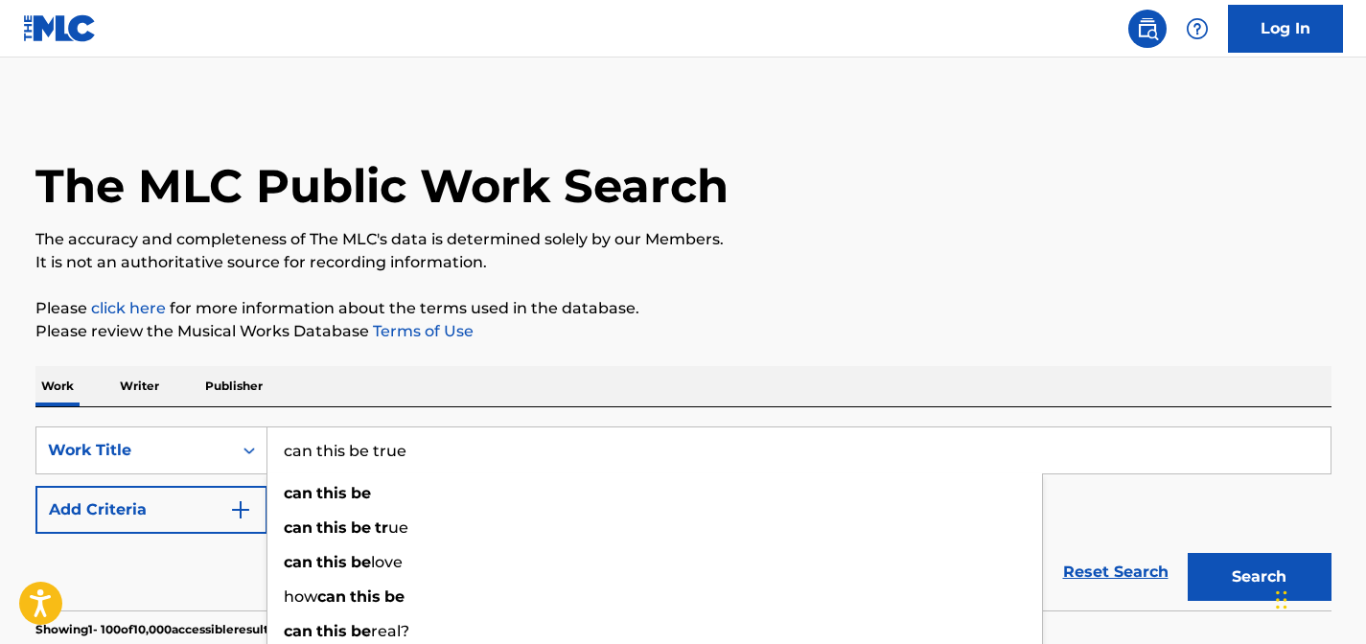
type input "can this be true"
click at [1187, 553] on button "Search" at bounding box center [1259, 577] width 144 height 48
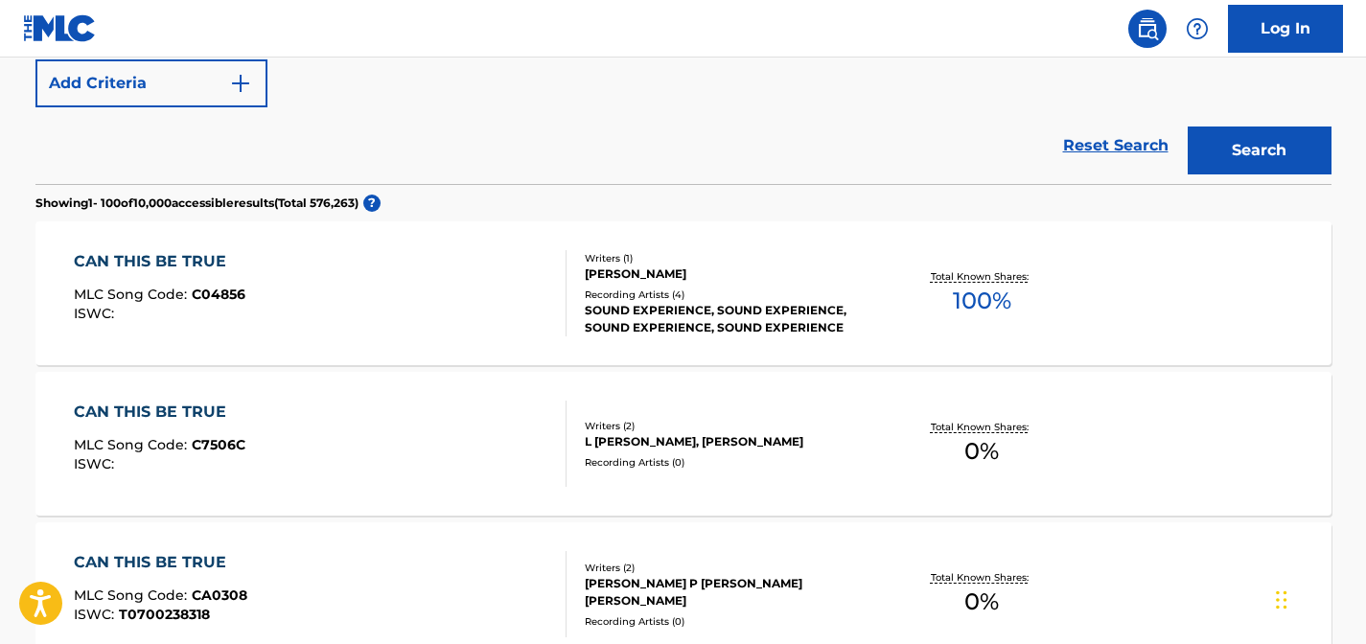
scroll to position [420, 0]
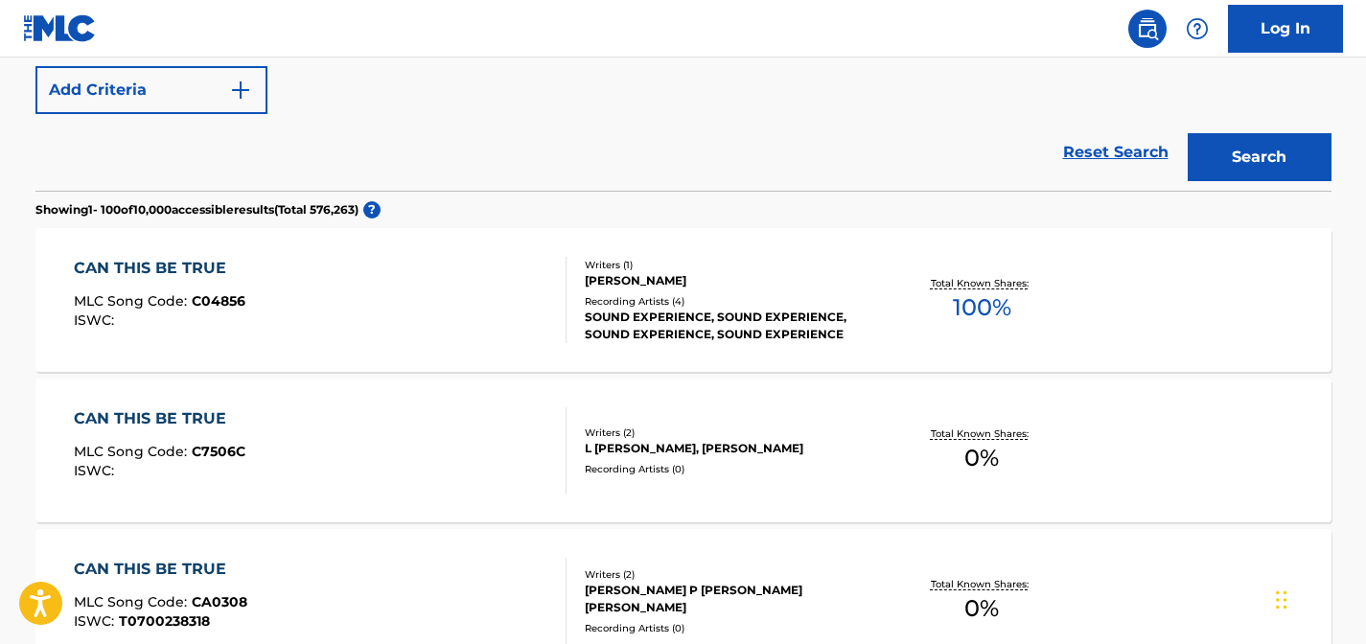
click at [473, 271] on div "CAN THIS BE TRUE MLC Song Code : C04856 ISWC :" at bounding box center [320, 300] width 493 height 86
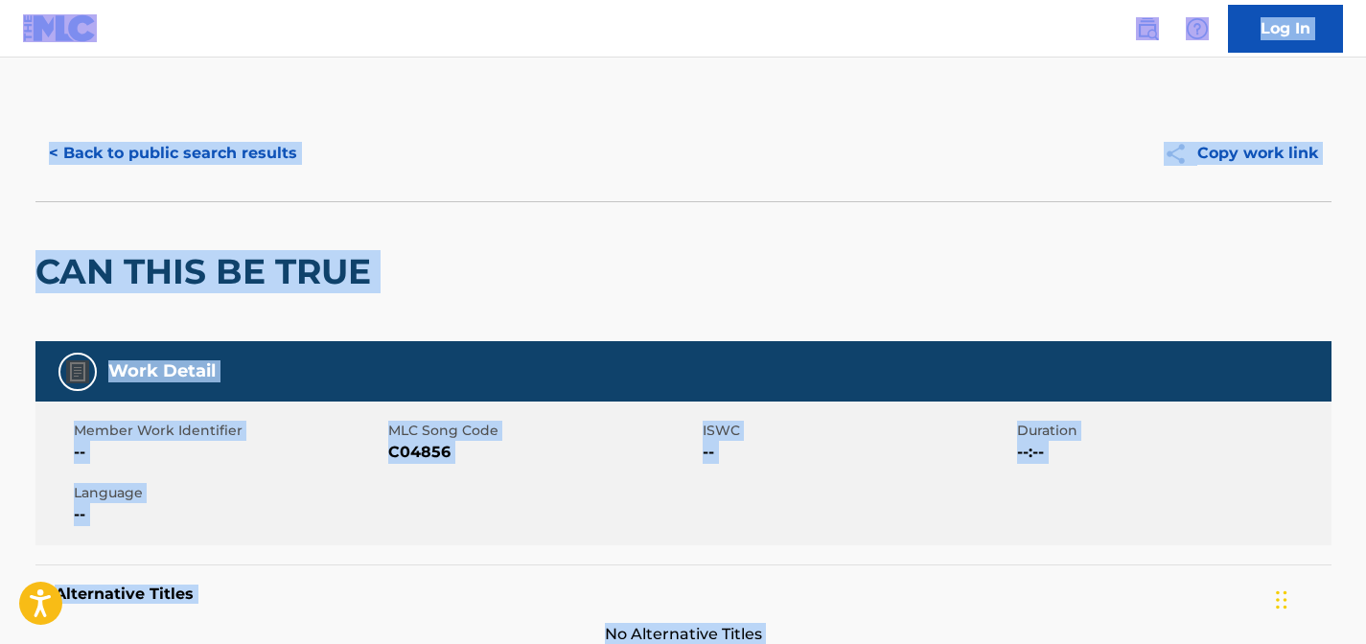
click at [237, 147] on button "< Back to public search results" at bounding box center [172, 153] width 275 height 48
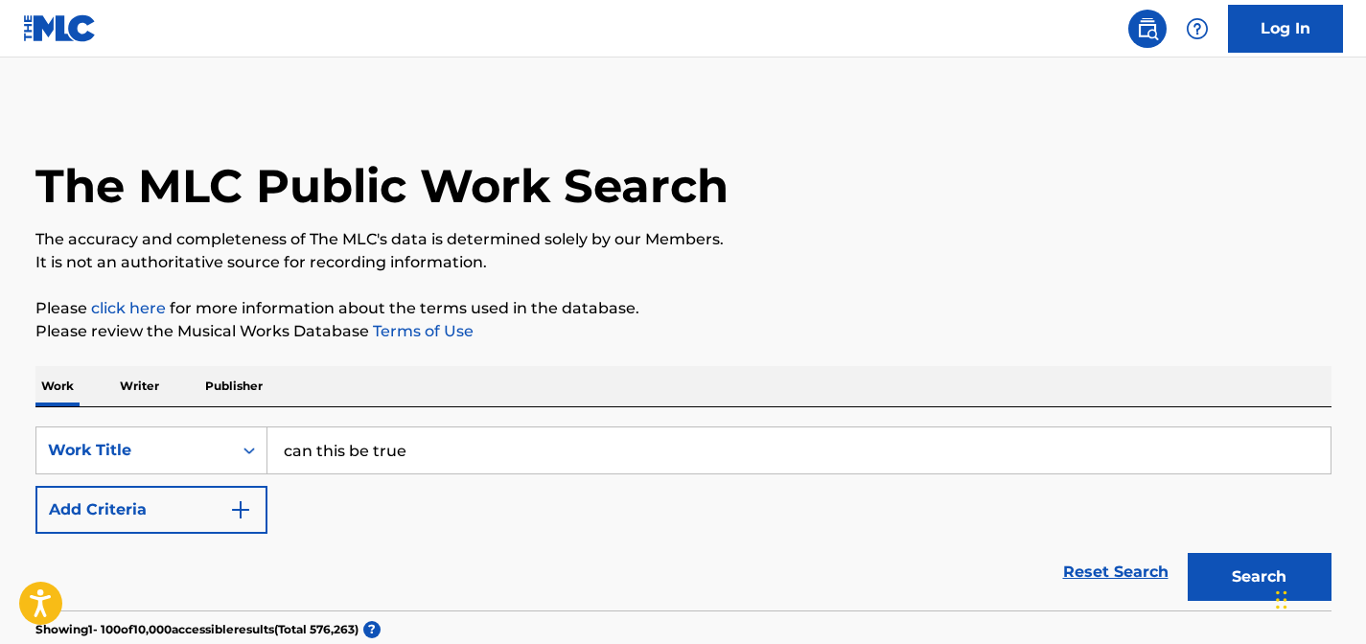
click at [557, 439] on input "can this be true" at bounding box center [798, 450] width 1063 height 46
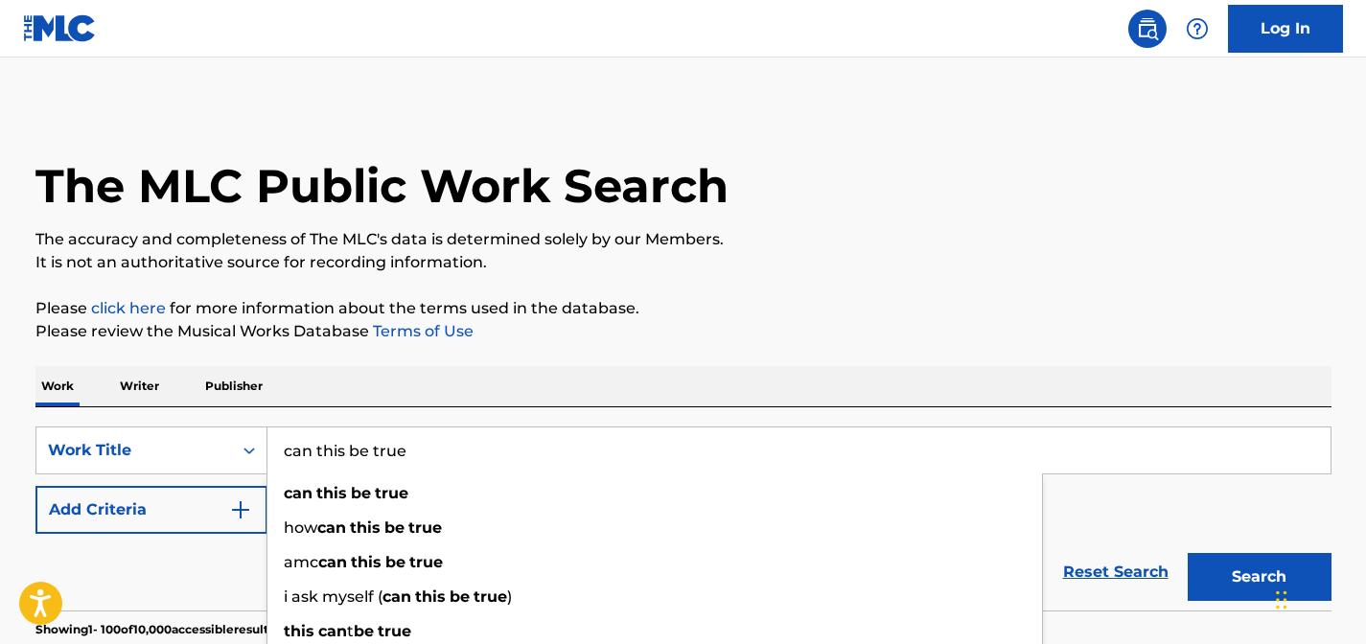
click at [557, 439] on input "can this be true" at bounding box center [798, 450] width 1063 height 46
type input "don't bother me"
click at [1187, 553] on button "Search" at bounding box center [1259, 577] width 144 height 48
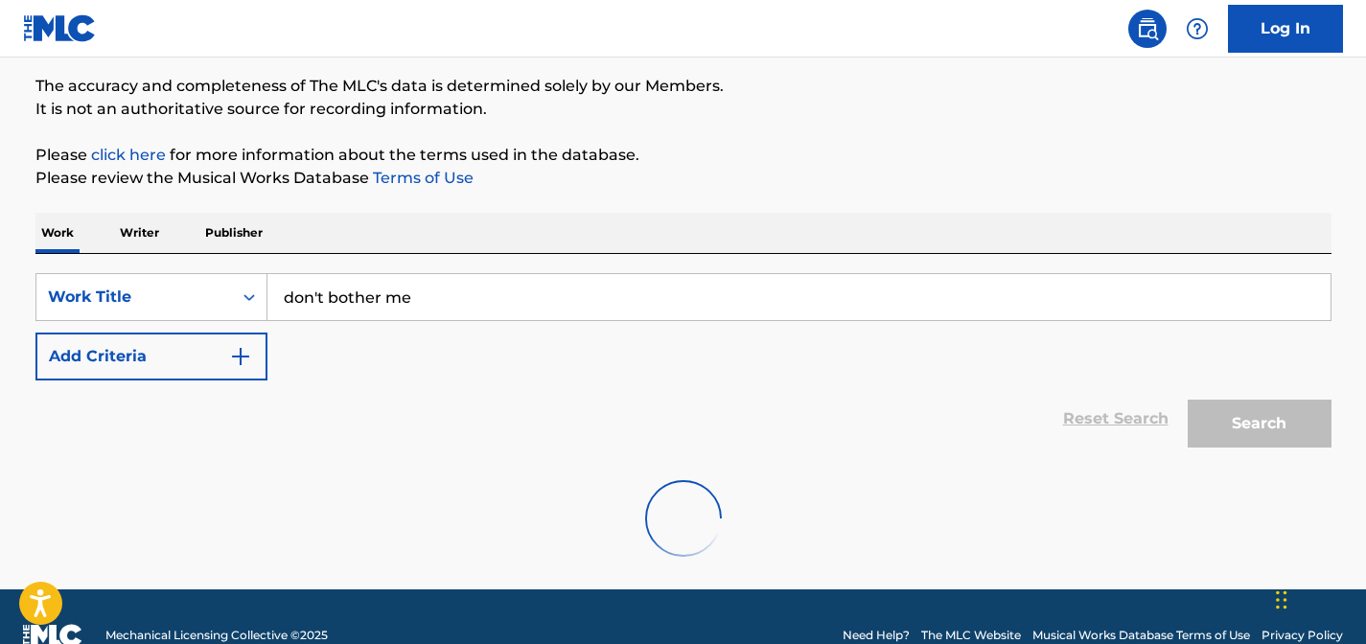
scroll to position [154, 0]
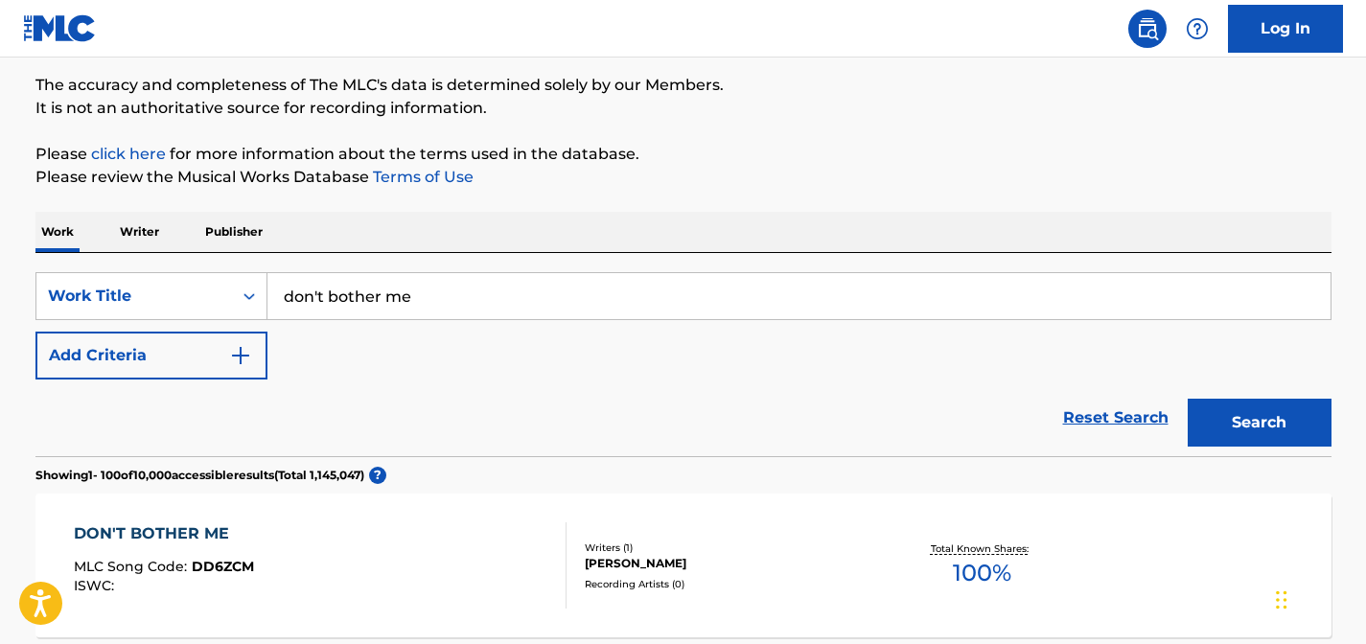
click at [172, 396] on div "Reset Search Search" at bounding box center [683, 418] width 1296 height 77
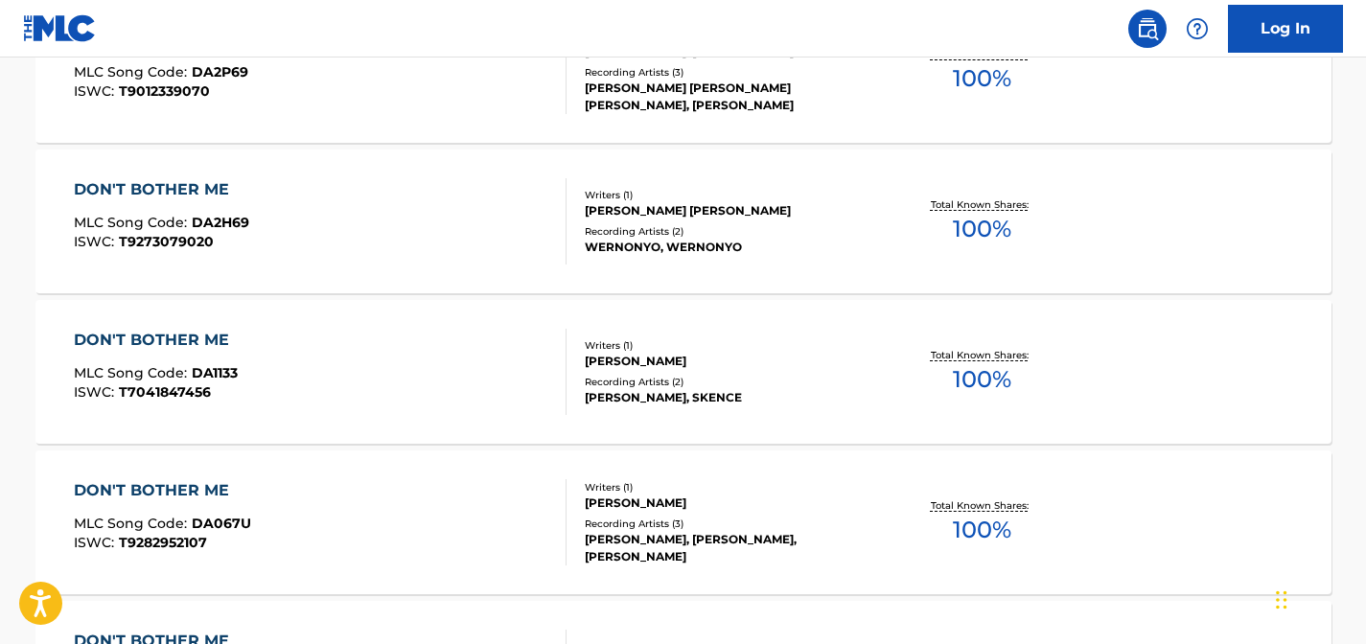
scroll to position [3838, 0]
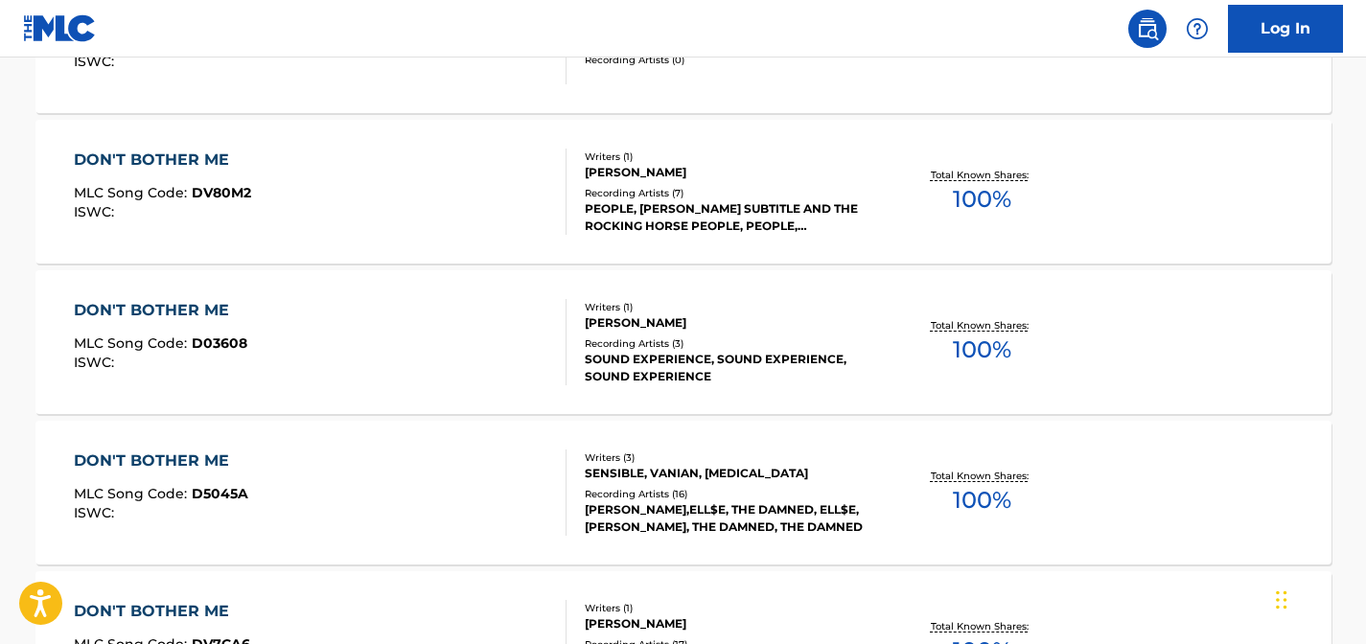
click at [864, 311] on div "Writers ( 1 )" at bounding box center [729, 307] width 289 height 14
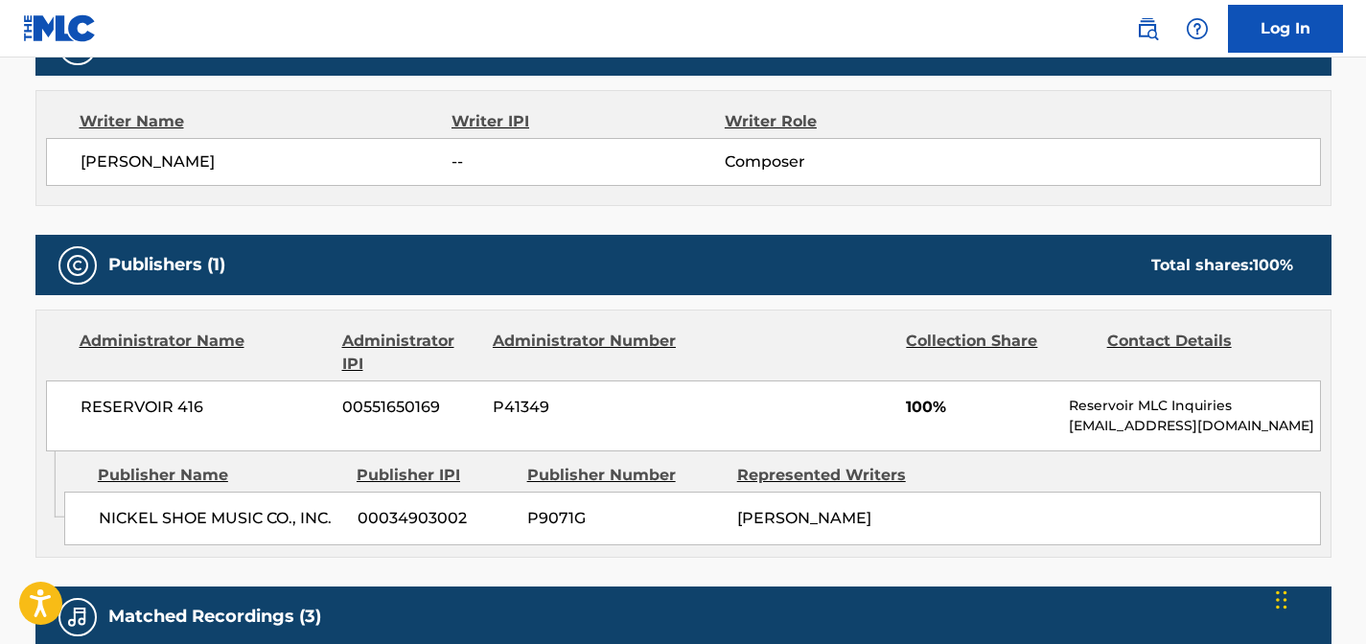
scroll to position [704, 0]
